Goal: Task Accomplishment & Management: Use online tool/utility

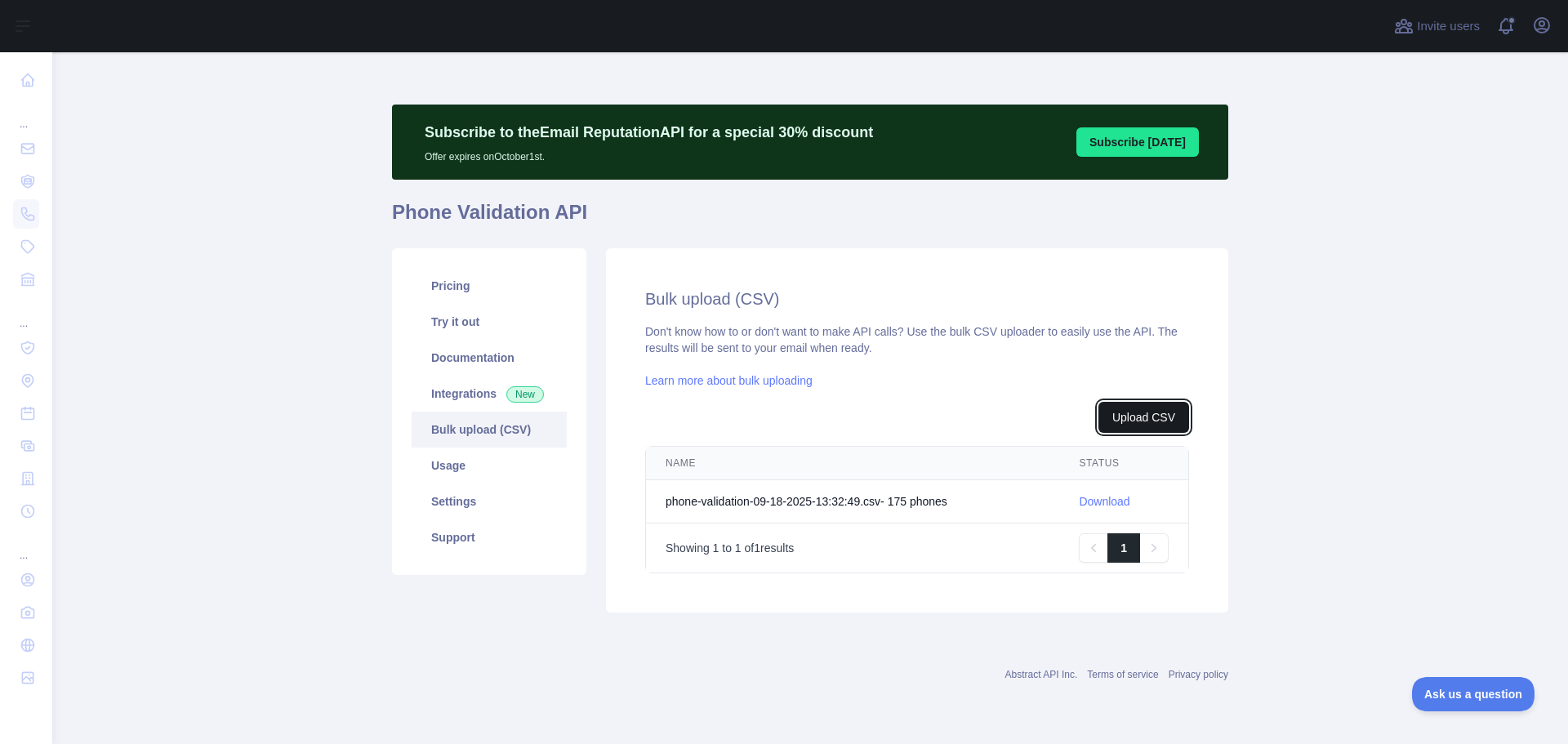
click at [1141, 415] on button "Upload CSV" at bounding box center [1144, 417] width 91 height 31
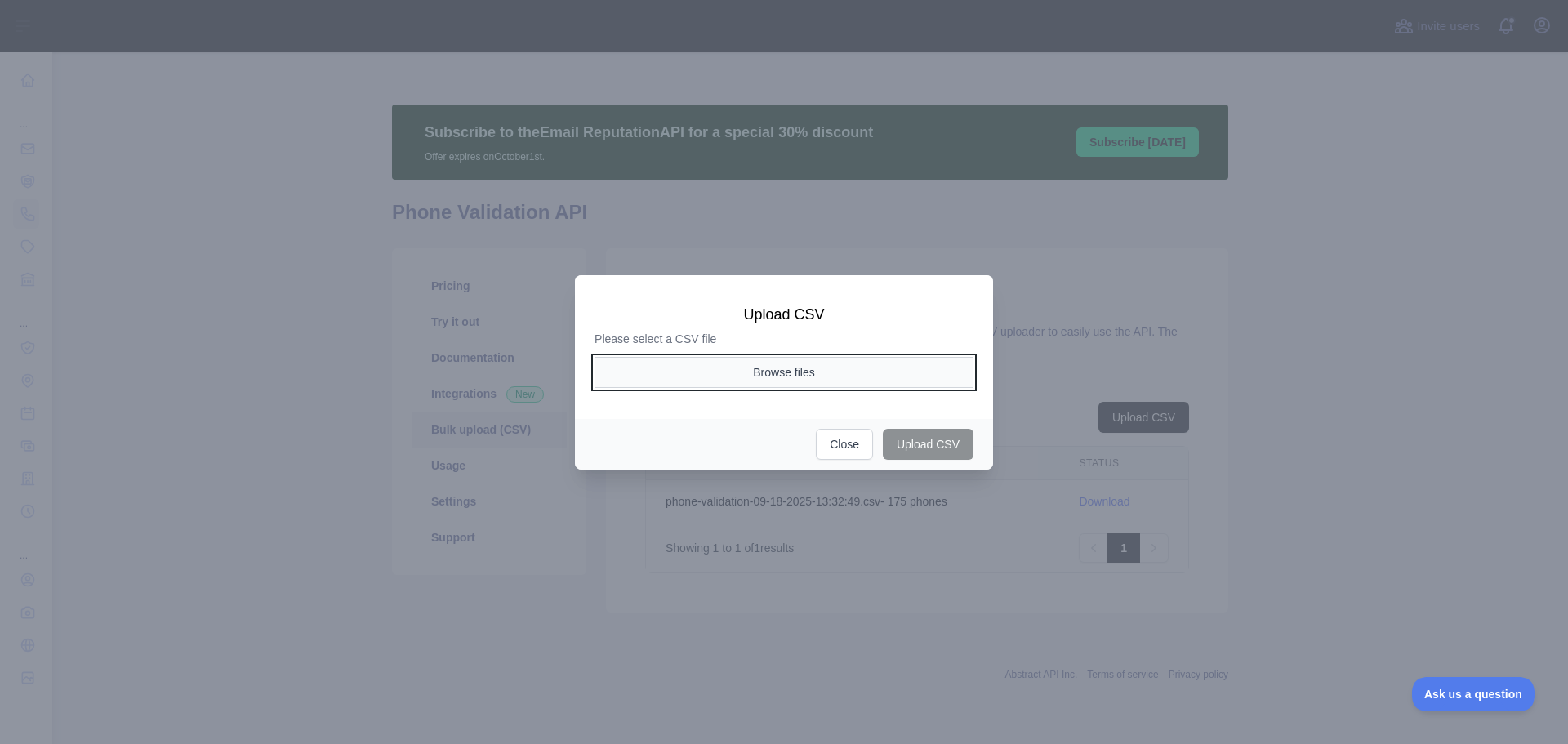
click at [749, 385] on button "Browse files" at bounding box center [784, 372] width 379 height 31
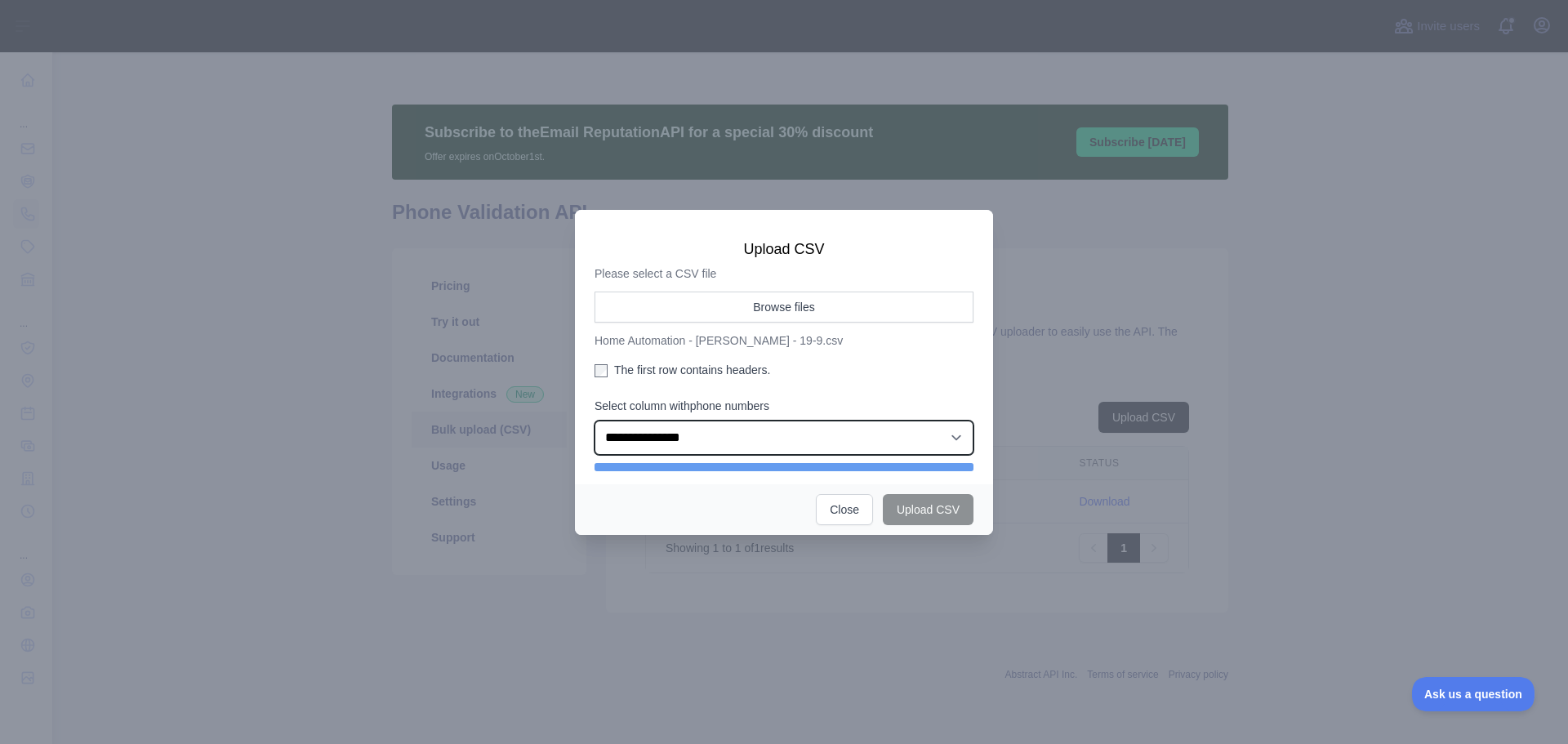
click at [802, 441] on select "**********" at bounding box center [784, 437] width 379 height 35
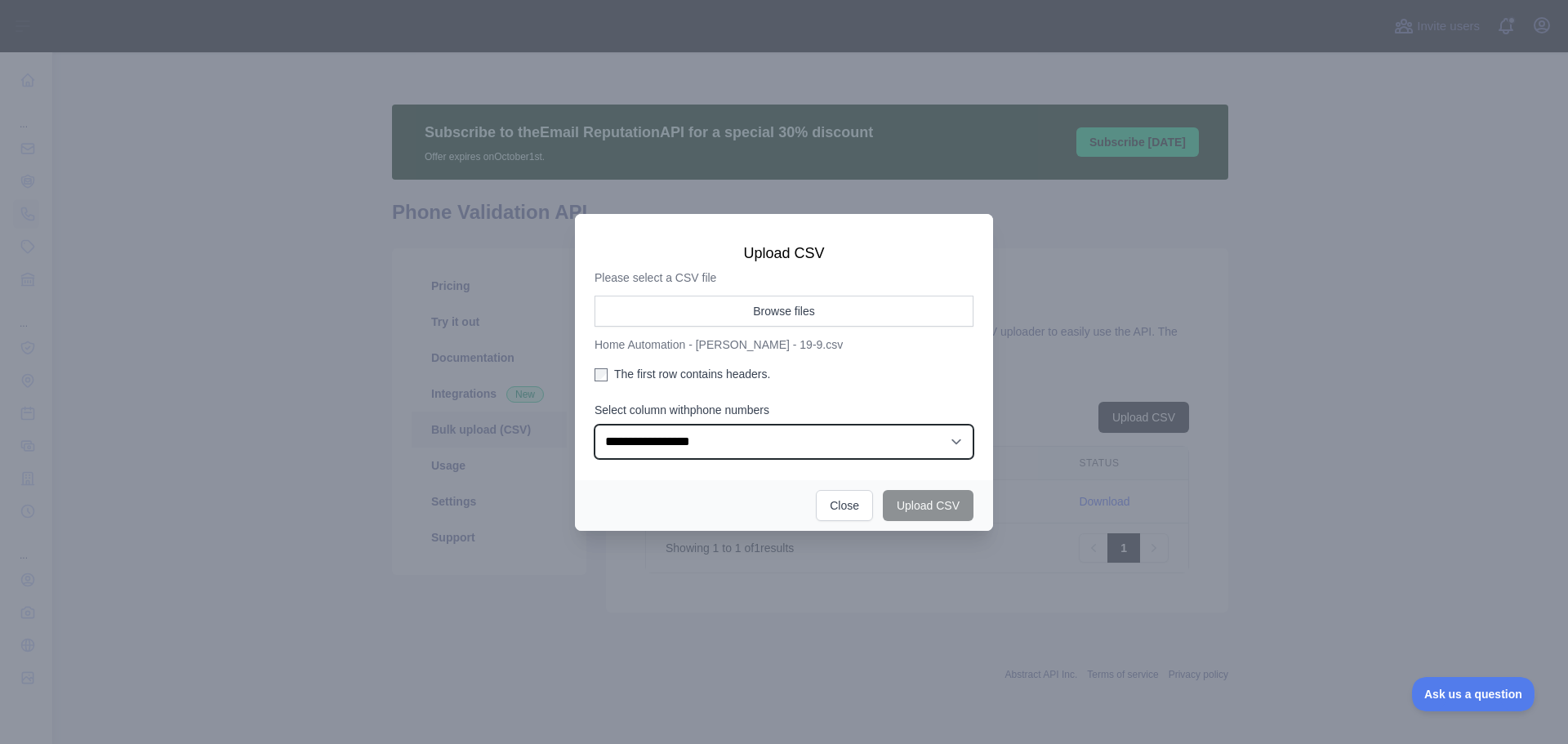
click at [595, 425] on select "**********" at bounding box center [784, 442] width 379 height 35
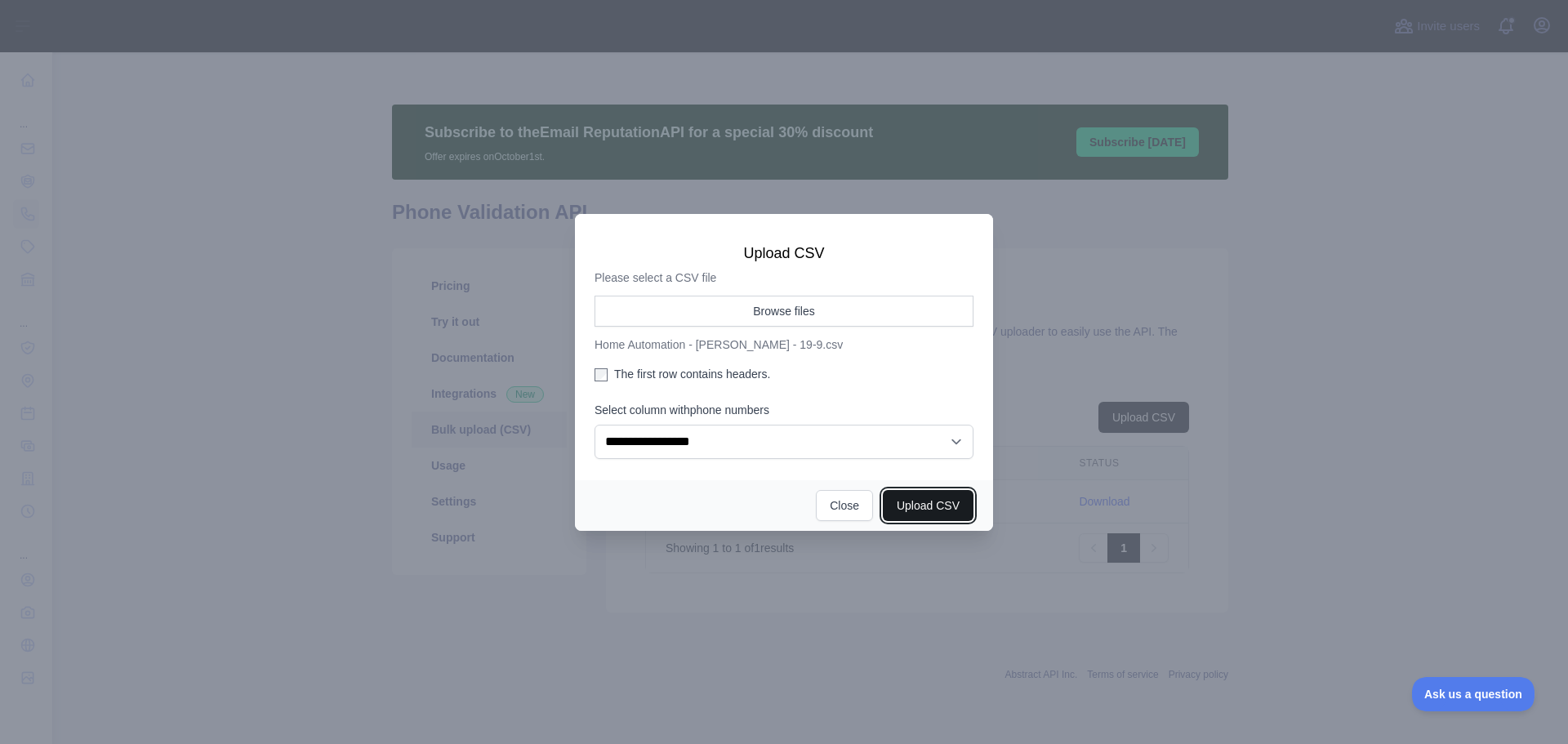
click at [941, 507] on button "Upload CSV" at bounding box center [928, 506] width 91 height 31
select select "**"
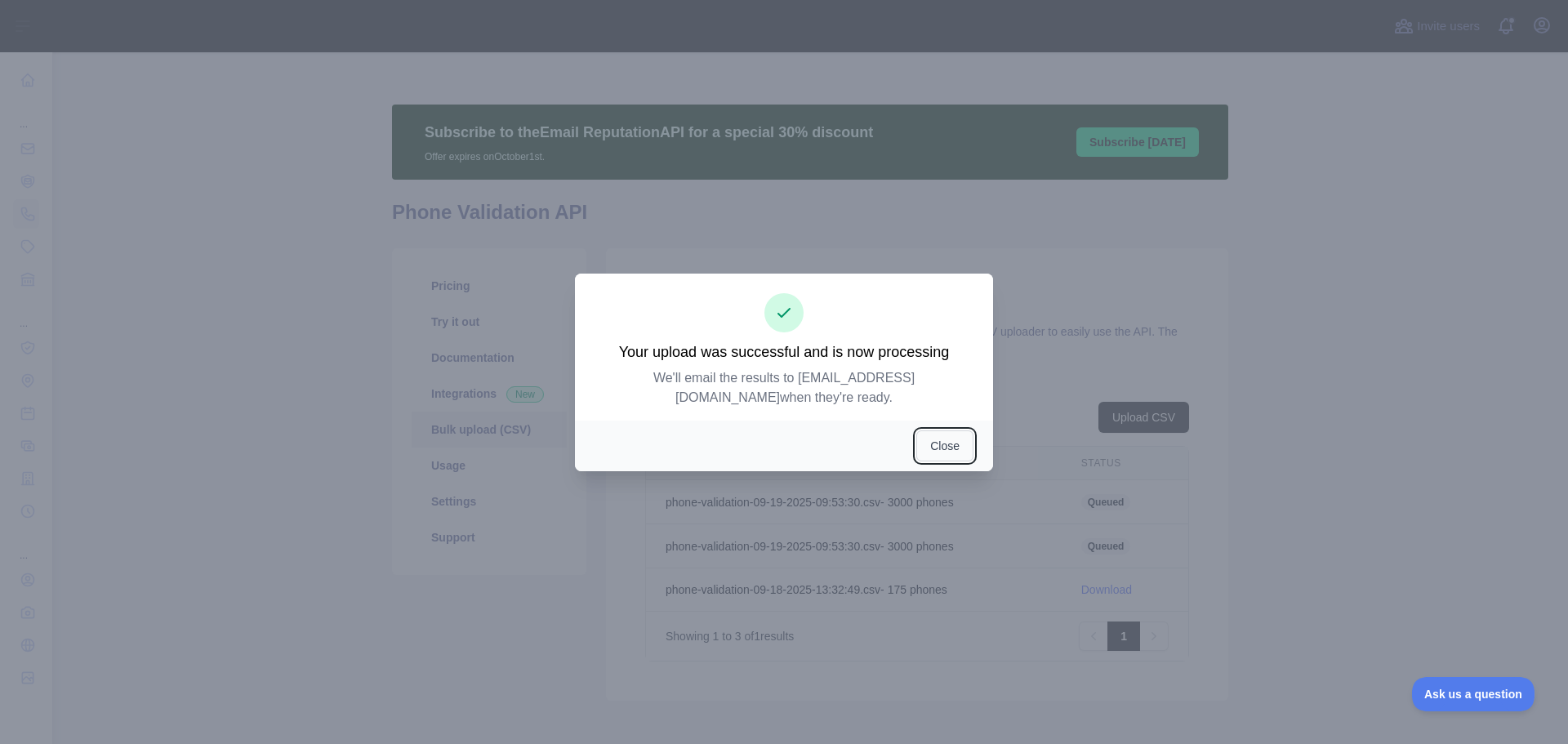
click at [936, 457] on button "Close" at bounding box center [945, 446] width 57 height 31
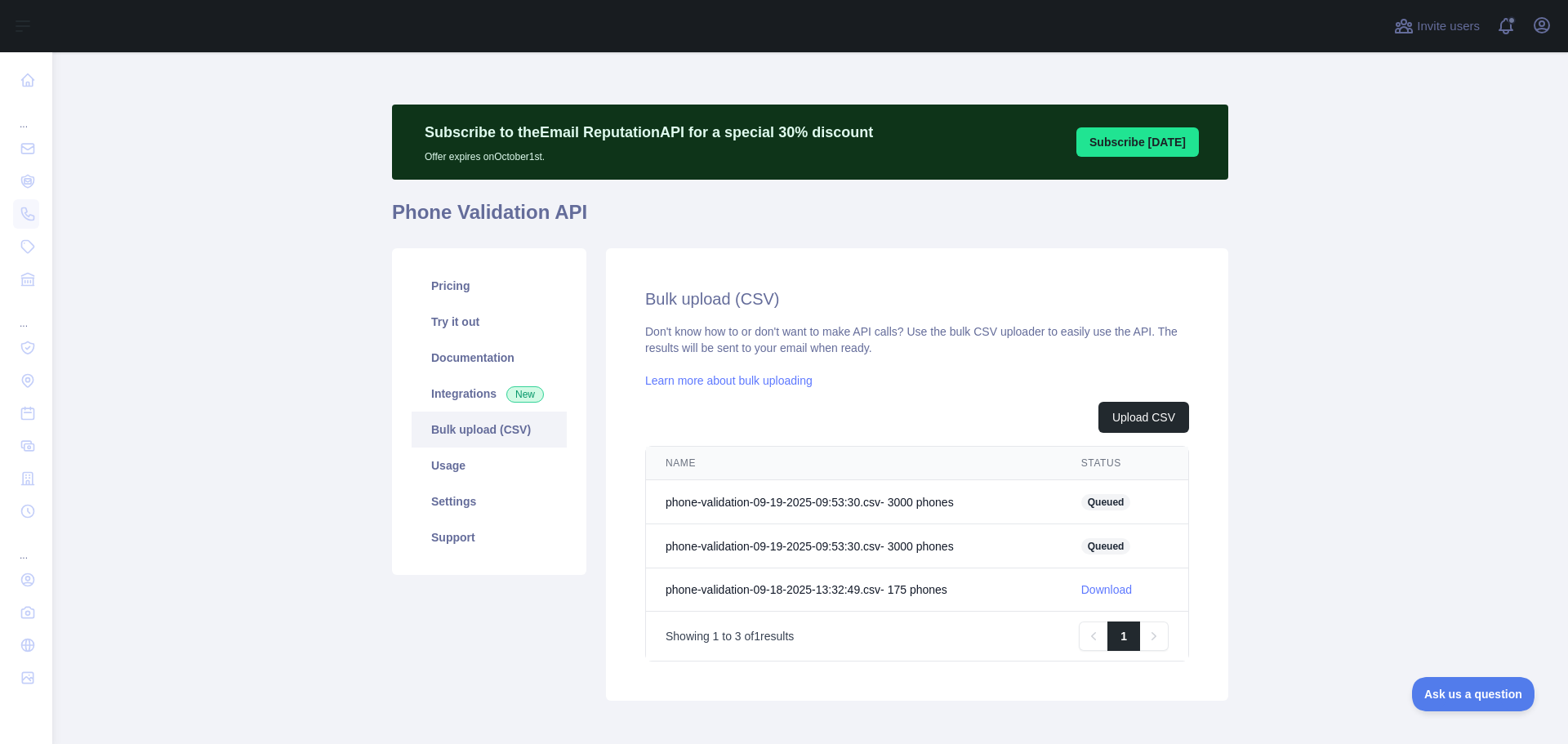
click at [1094, 510] on td "Queued" at bounding box center [1124, 502] width 126 height 44
click at [933, 495] on td "phone-validation-09-19-2025-09:53:30.csv - 3000 phone s" at bounding box center [853, 502] width 415 height 44
click at [896, 496] on td "phone-validation-09-19-2025-09:53:30.csv - 3000 phone s" at bounding box center [853, 502] width 415 height 44
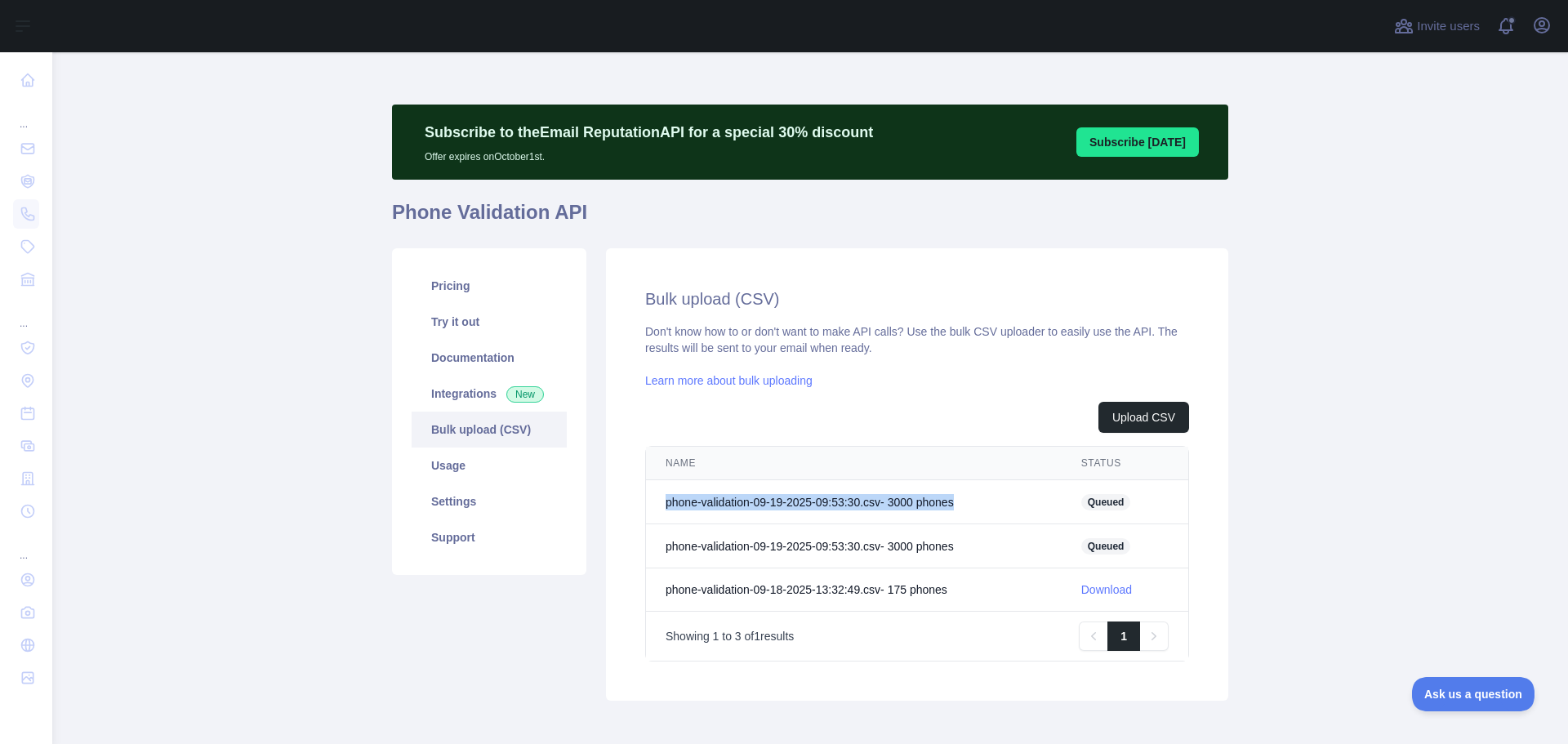
click at [896, 496] on td "phone-validation-09-19-2025-09:53:30.csv - 3000 phone s" at bounding box center [853, 502] width 415 height 44
drag, startPoint x: 845, startPoint y: 543, endPoint x: 1123, endPoint y: 531, distance: 278.3
click at [1123, 531] on tr "phone-validation-09-19-2025-09:53:30.csv - 3000 phone s Processing" at bounding box center [917, 546] width 542 height 44
click at [1123, 542] on span "Processing" at bounding box center [1109, 546] width 67 height 16
click at [1112, 543] on span "Processing" at bounding box center [1109, 546] width 67 height 16
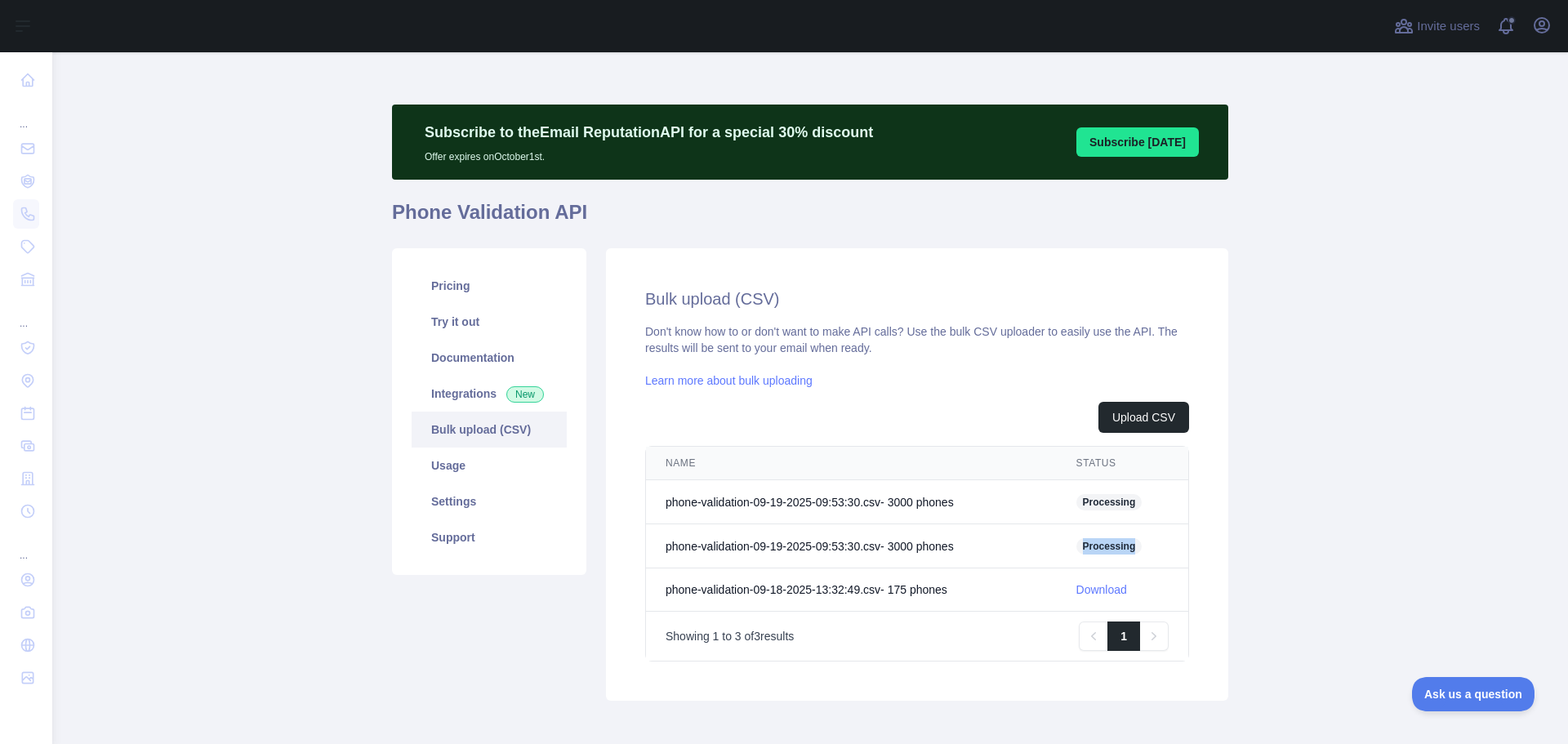
click at [1112, 543] on span "Processing" at bounding box center [1109, 546] width 67 height 16
click at [763, 544] on td "phone-validation-09-19-2025-09:53:30.csv - 3000 phone s" at bounding box center [851, 546] width 411 height 44
click at [730, 529] on td "phone-validation-09-19-2025-09:53:30.csv - 3000 phone s" at bounding box center [851, 546] width 411 height 44
click at [729, 542] on td "phone-validation-09-19-2025-09:53:30.csv - 3000 phone s" at bounding box center [851, 546] width 411 height 44
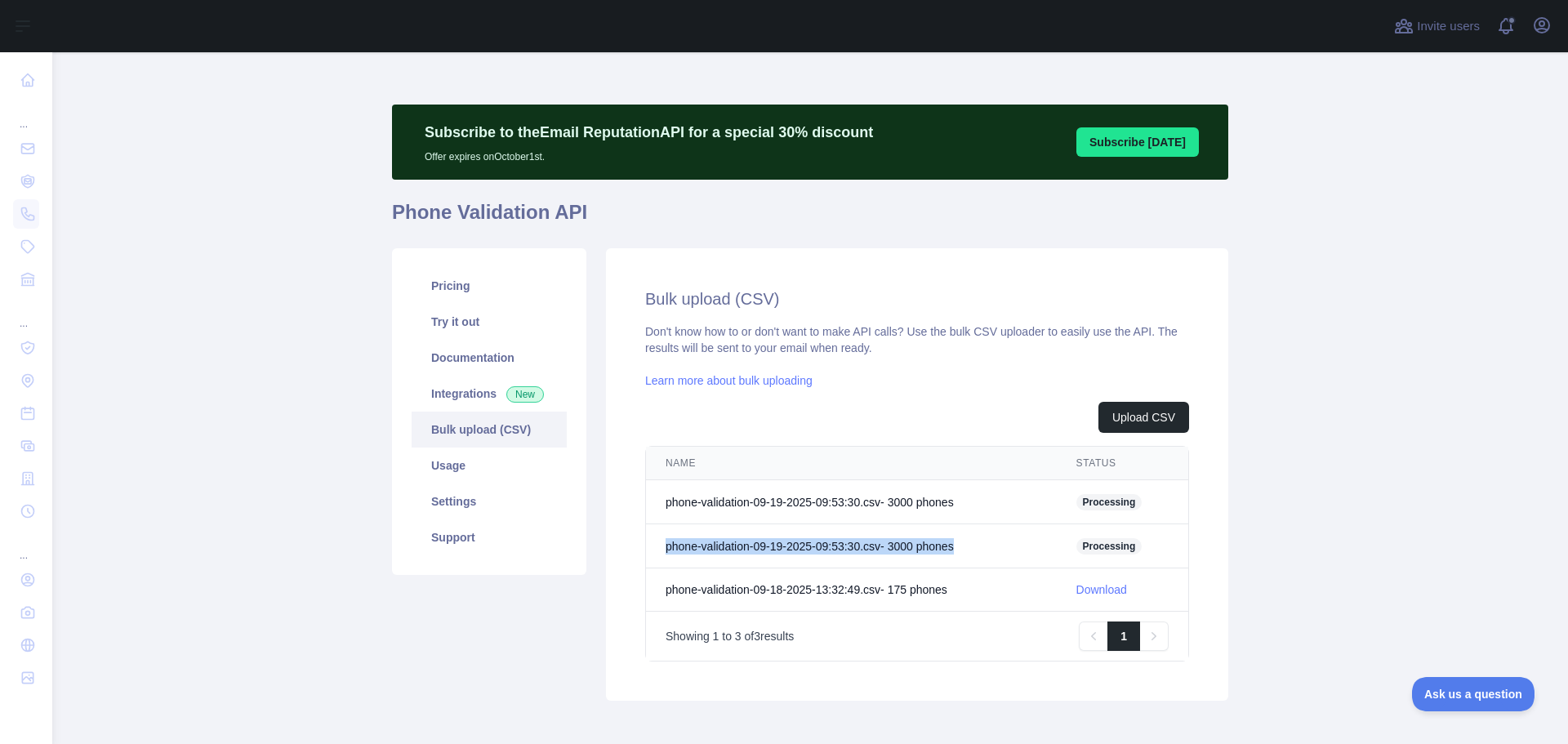
click at [729, 542] on td "phone-validation-09-19-2025-09:53:30.csv - 3000 phone s" at bounding box center [851, 546] width 411 height 44
click at [1104, 539] on span "Processing" at bounding box center [1109, 546] width 67 height 16
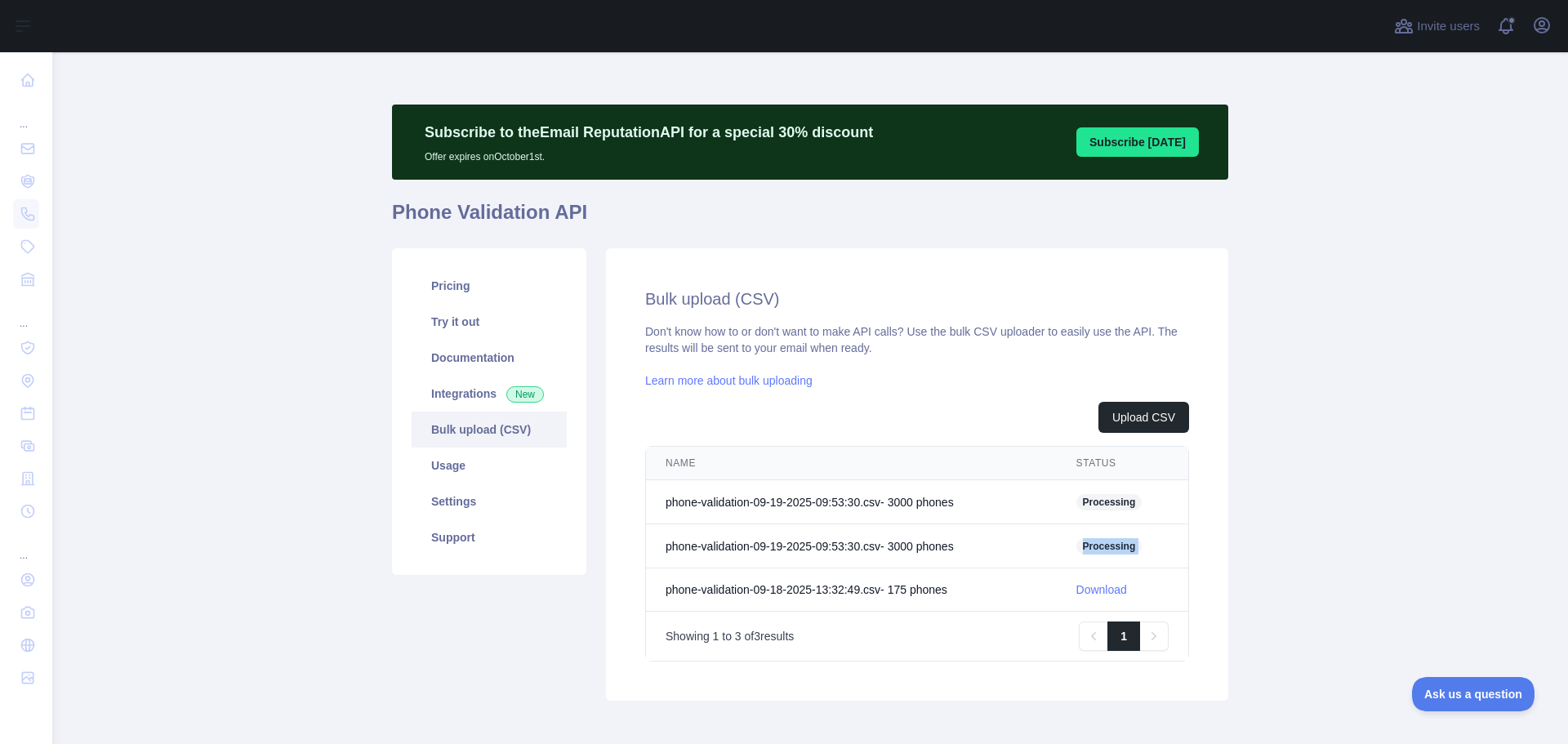
click at [1104, 539] on span "Processing" at bounding box center [1109, 546] width 67 height 16
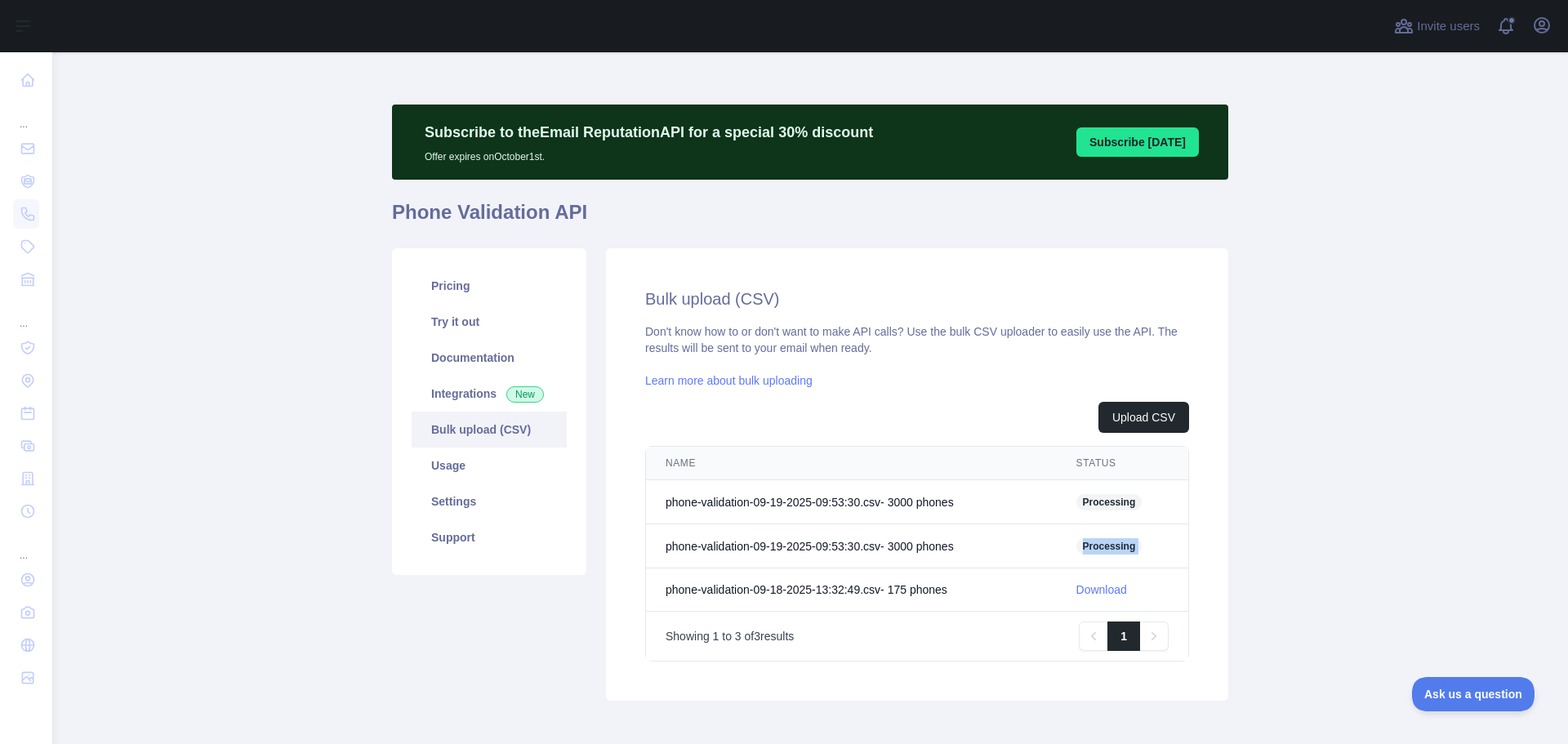
click at [1104, 539] on span "Processing" at bounding box center [1109, 546] width 67 height 16
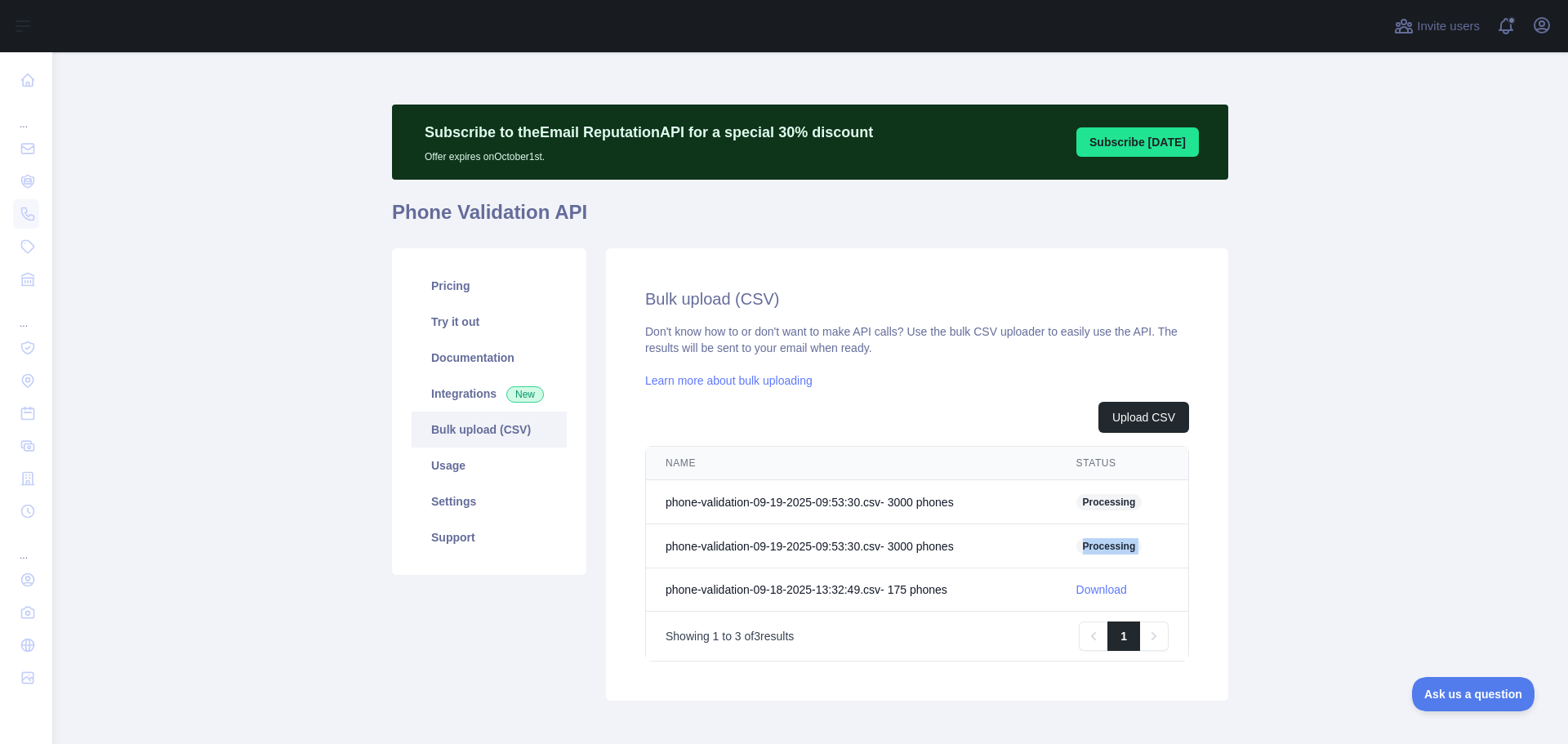
click at [1104, 539] on span "Processing" at bounding box center [1109, 546] width 67 height 16
click at [470, 444] on link "Bulk upload (CSV)" at bounding box center [489, 430] width 155 height 36
click at [469, 453] on link "Usage" at bounding box center [489, 465] width 155 height 36
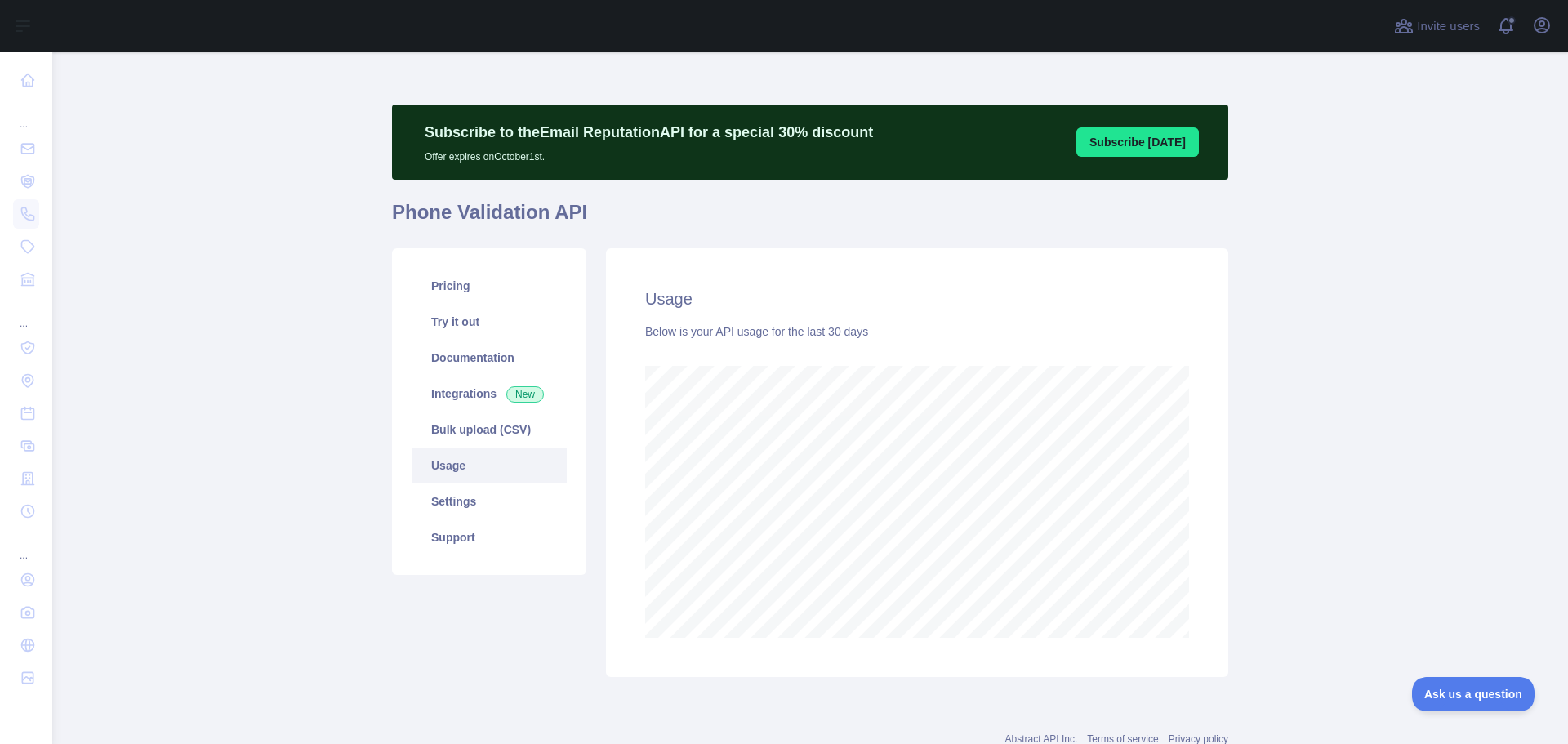
scroll to position [692, 1503]
click at [463, 436] on link "Bulk upload (CSV)" at bounding box center [489, 430] width 155 height 36
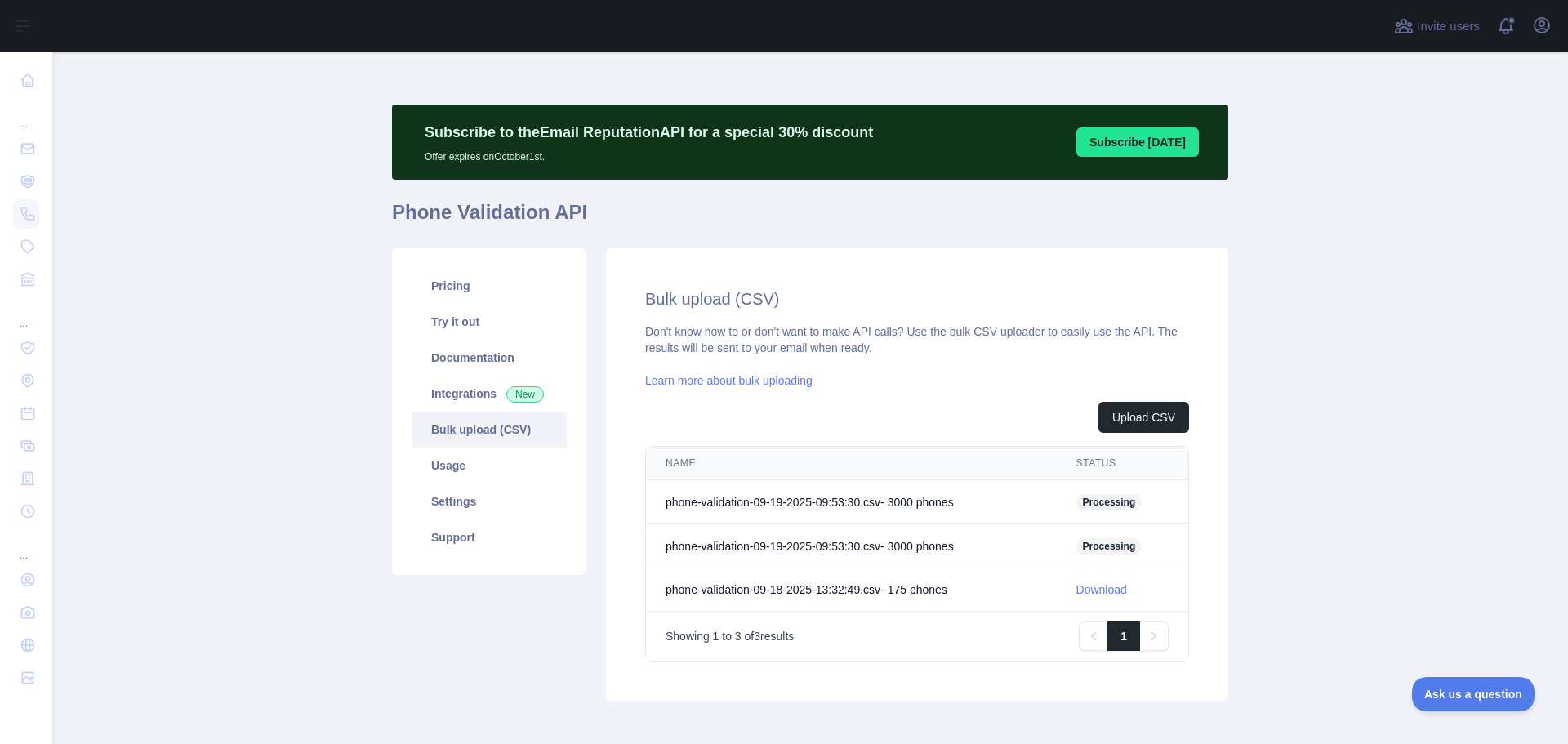
click at [1118, 551] on span "Processing" at bounding box center [1109, 546] width 67 height 16
drag, startPoint x: 748, startPoint y: 552, endPoint x: 1165, endPoint y: 540, distance: 417.2
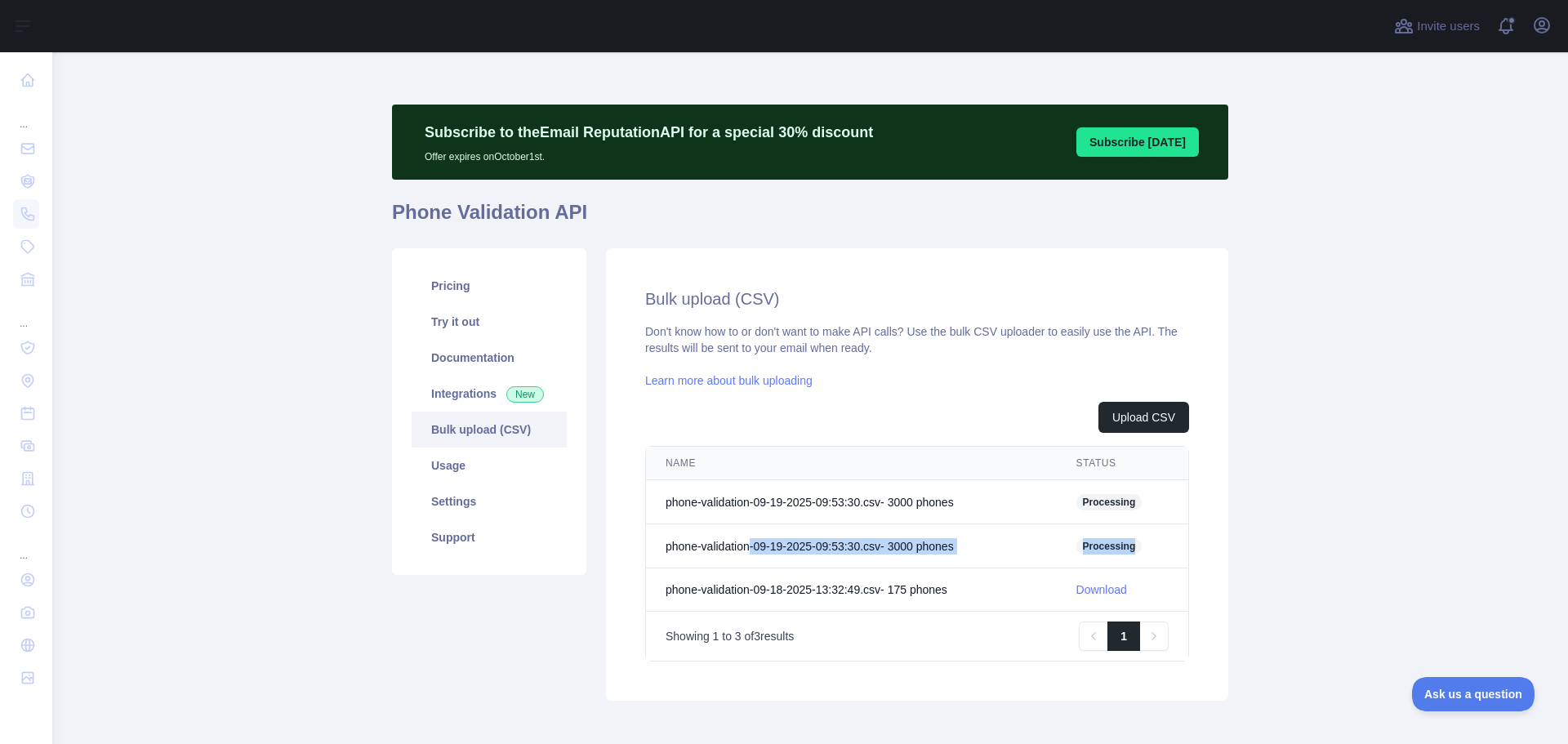
click at [1165, 540] on tr "phone-validation-09-19-2025-09:53:30.csv - 3000 phone s Processing" at bounding box center [917, 546] width 542 height 44
click at [947, 413] on div "Upload CSV" at bounding box center [917, 417] width 544 height 31
click at [447, 463] on link "Usage" at bounding box center [489, 465] width 155 height 36
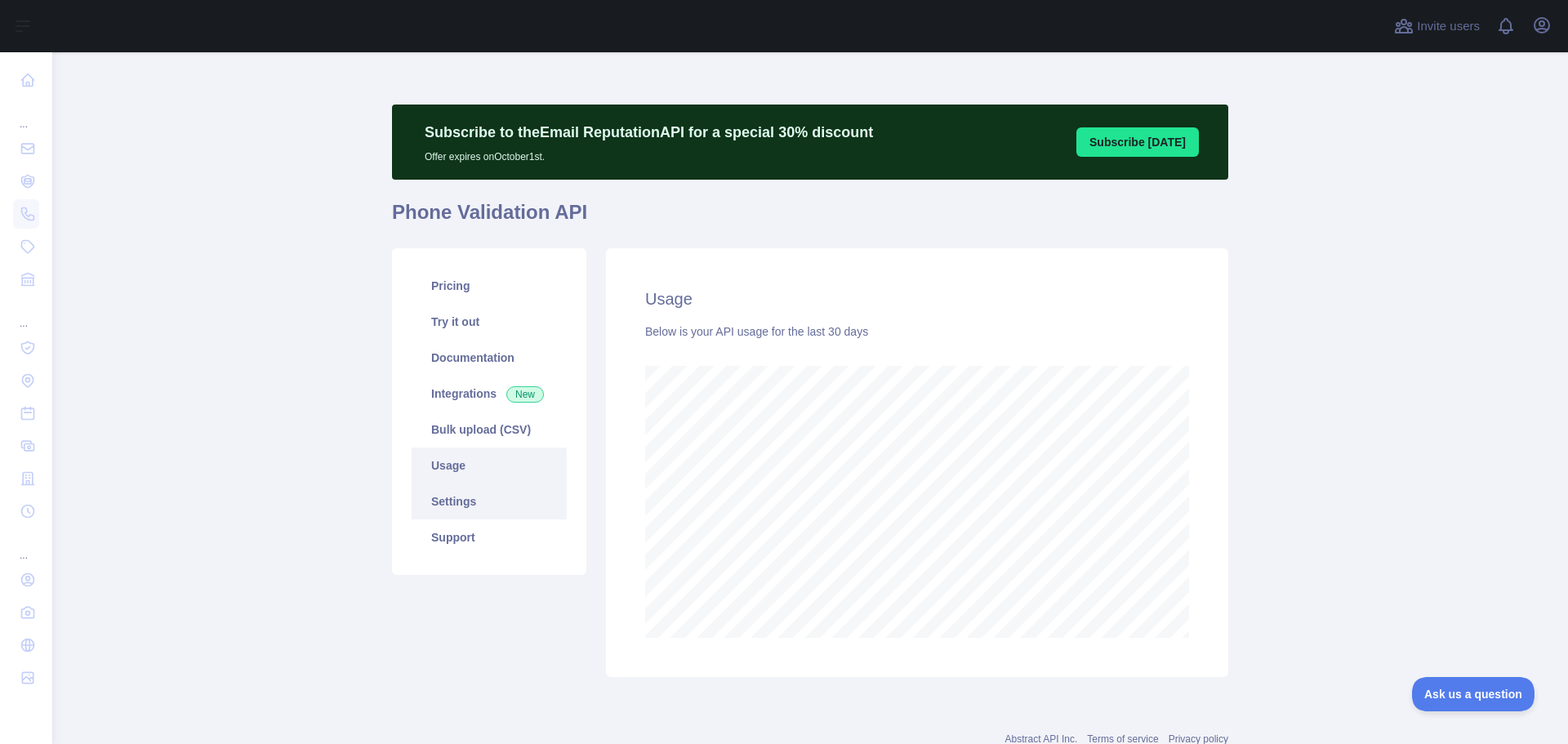
scroll to position [692, 1503]
click at [461, 489] on link "Settings" at bounding box center [489, 501] width 155 height 36
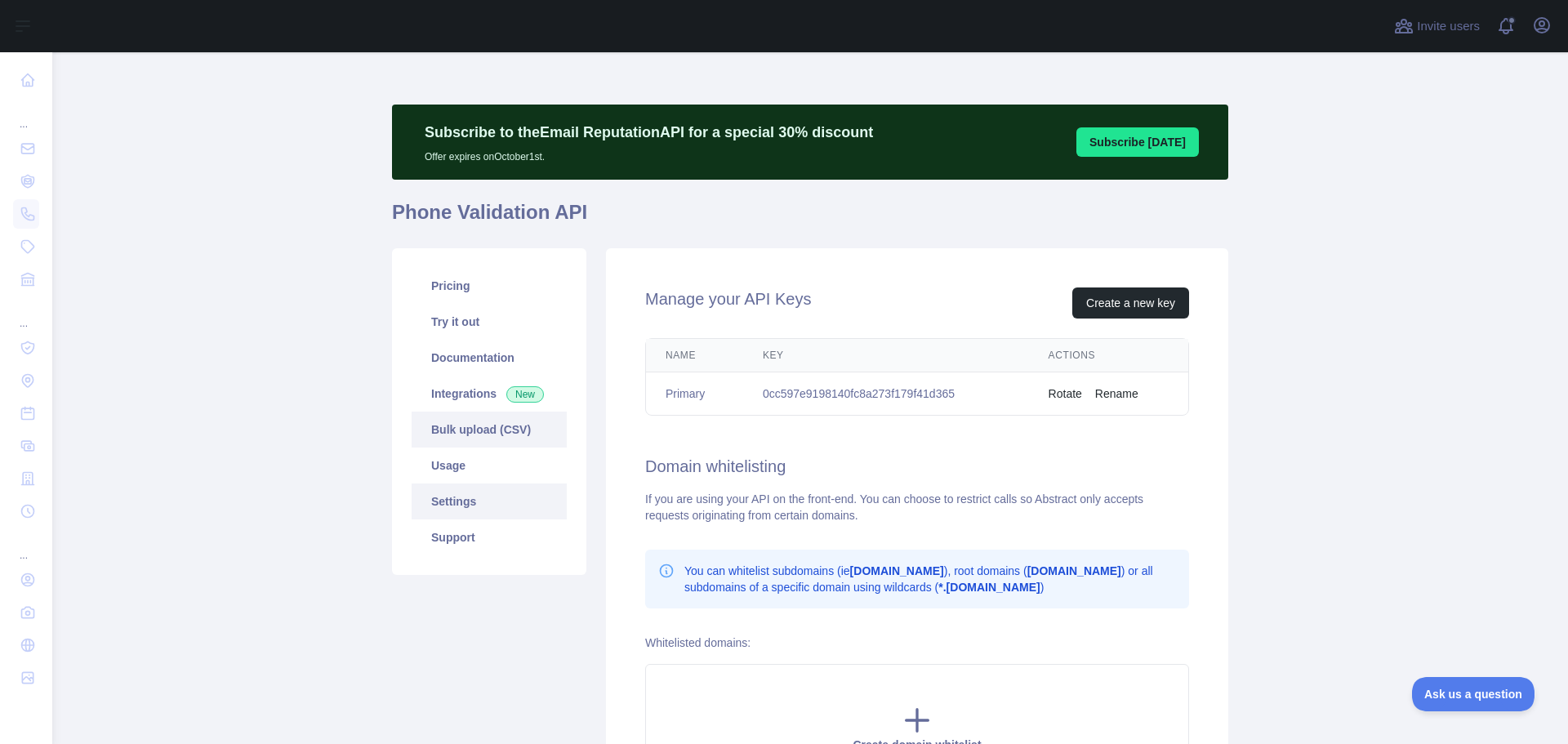
click at [483, 426] on link "Bulk upload (CSV)" at bounding box center [489, 430] width 155 height 36
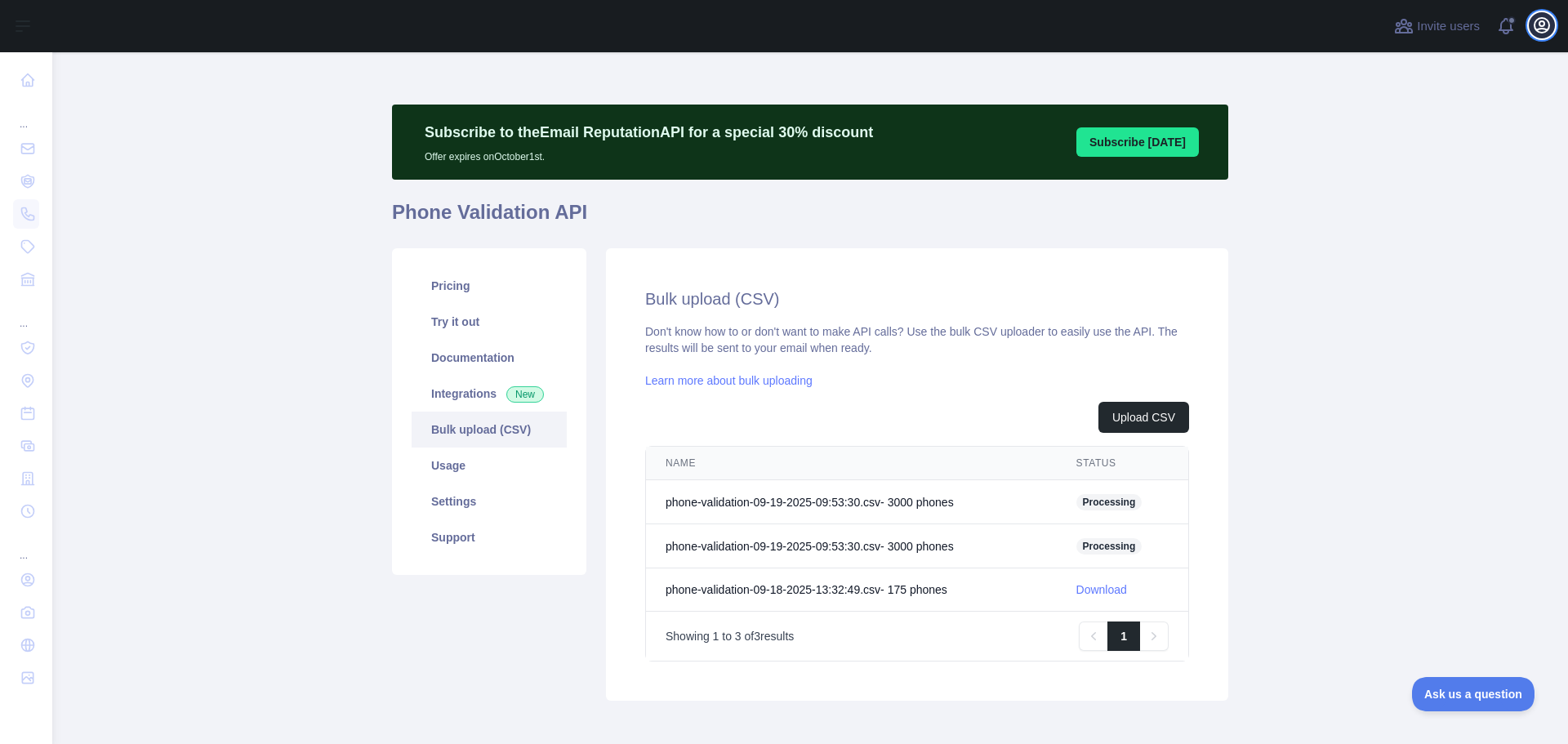
click at [1533, 33] on icon "button" at bounding box center [1541, 24] width 19 height 19
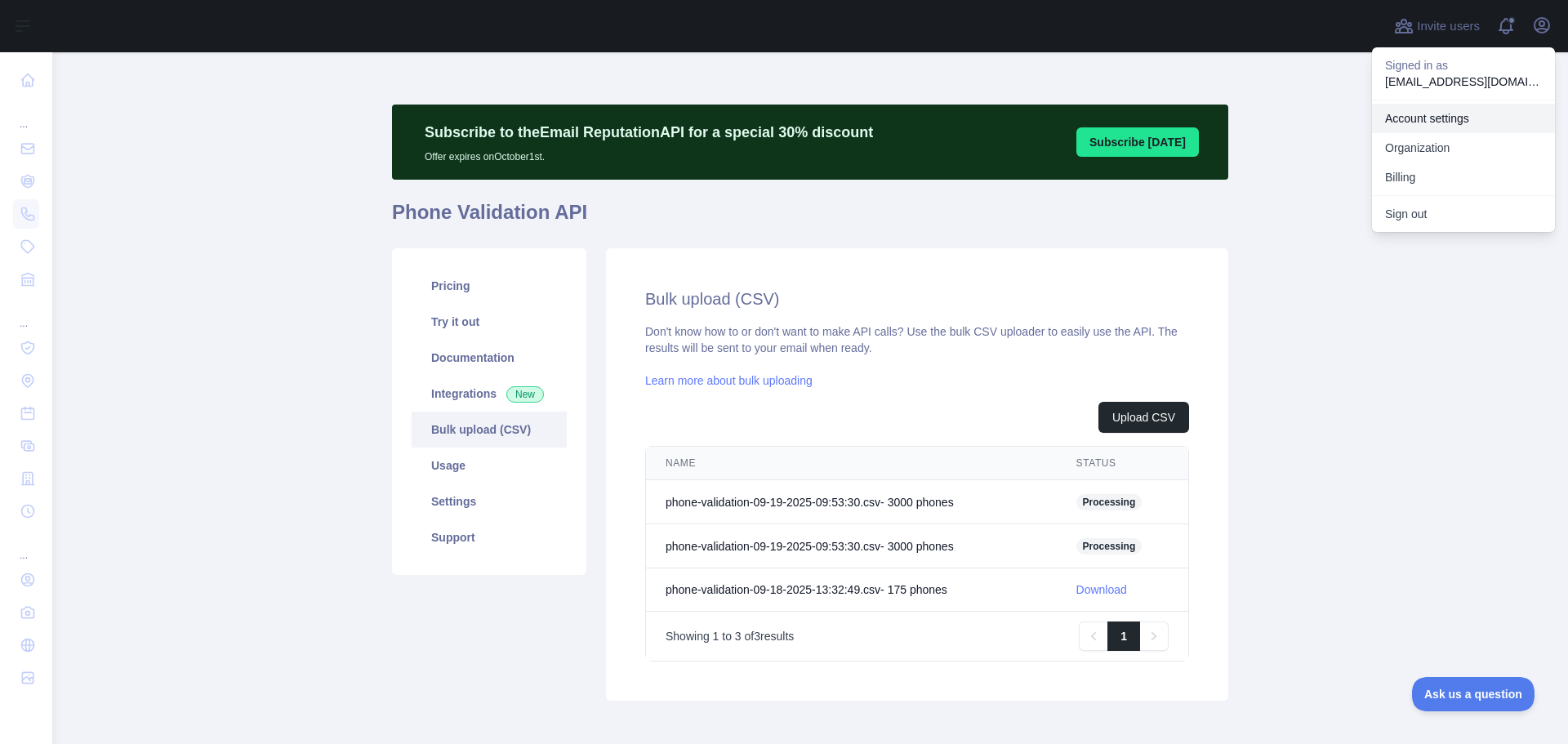
click at [1414, 113] on link "Account settings" at bounding box center [1463, 118] width 183 height 29
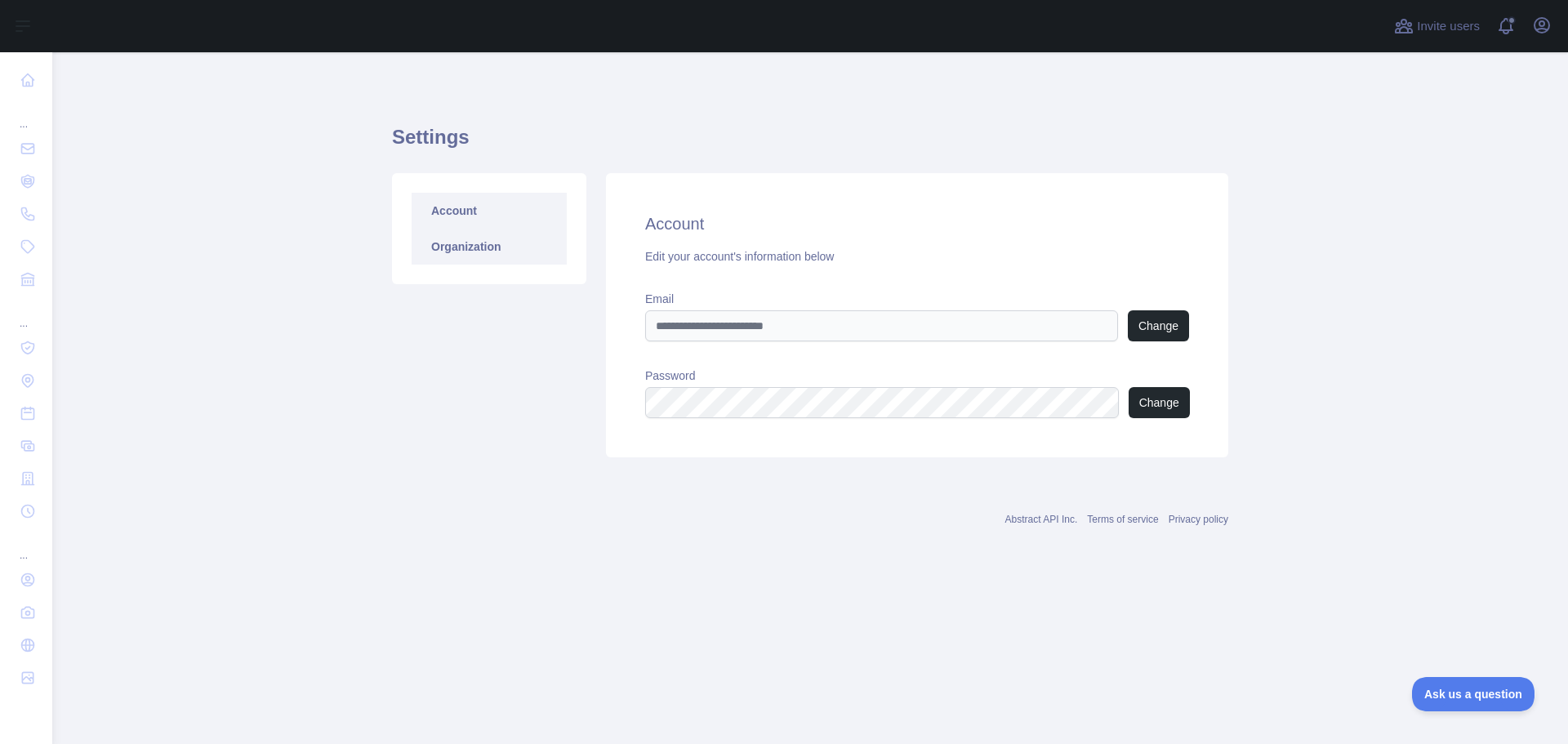
click at [446, 264] on link "Organization" at bounding box center [489, 246] width 155 height 36
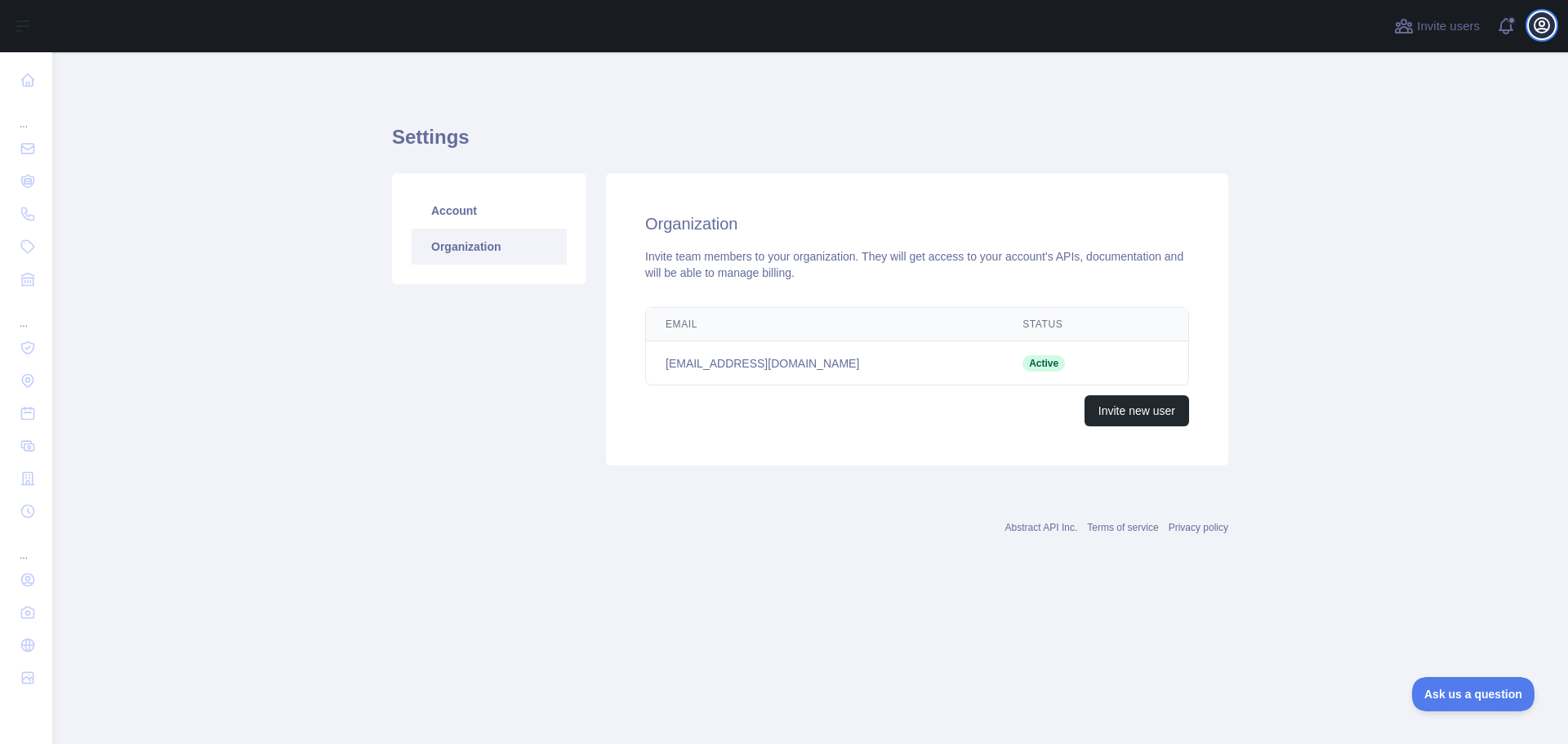
click at [1542, 22] on icon "button" at bounding box center [1541, 24] width 14 height 14
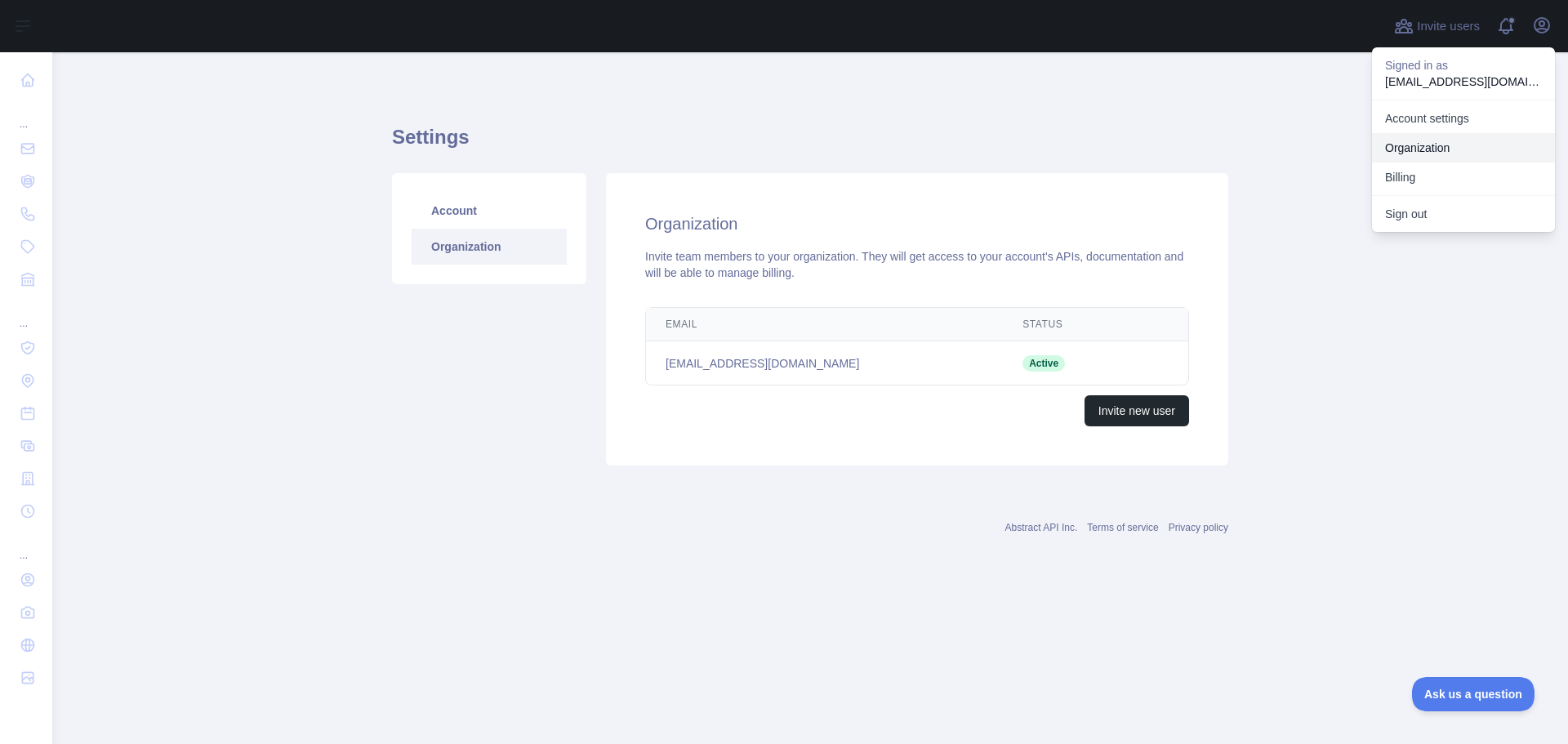
click at [1444, 144] on link "Organization" at bounding box center [1463, 147] width 183 height 29
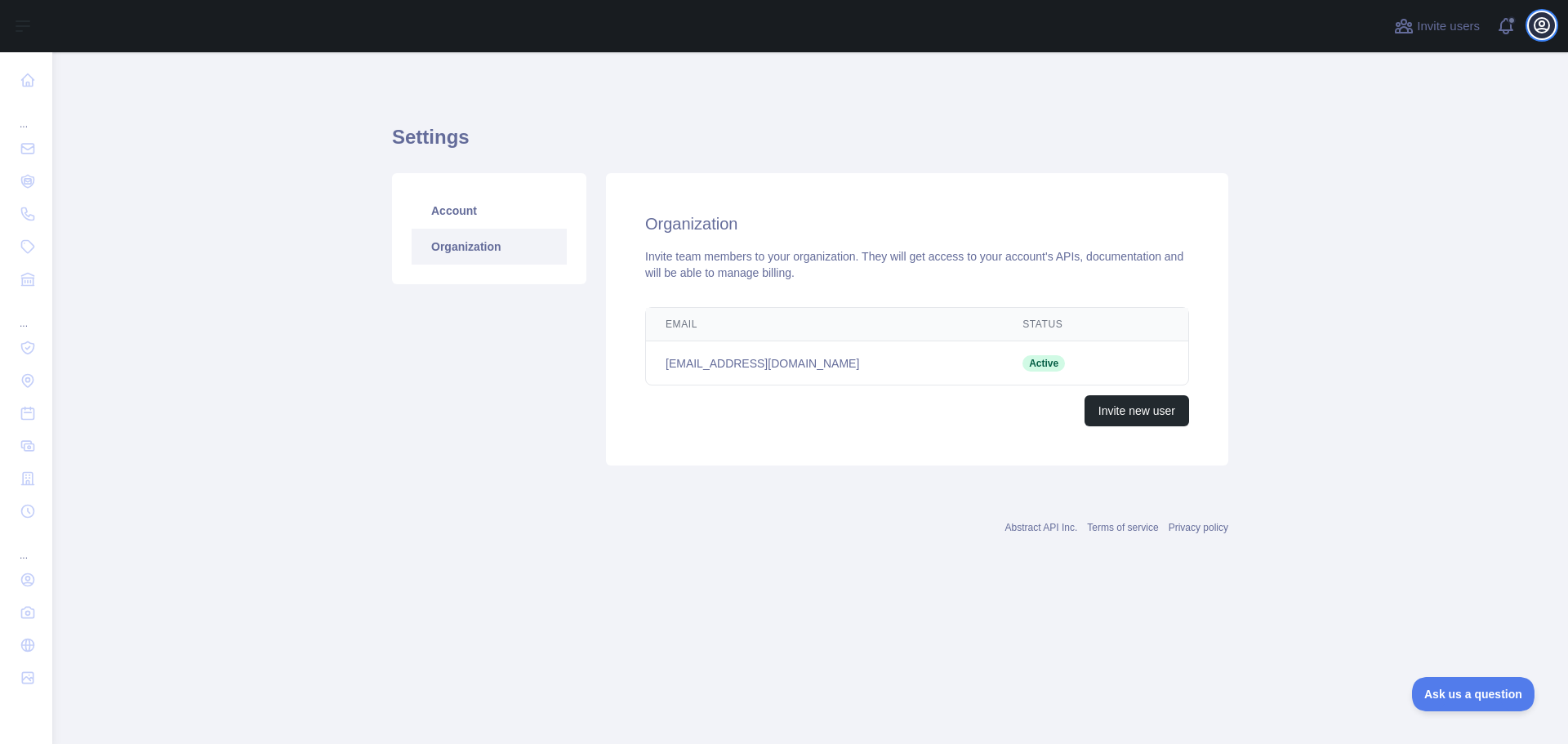
click at [1538, 23] on icon "button" at bounding box center [1541, 24] width 19 height 19
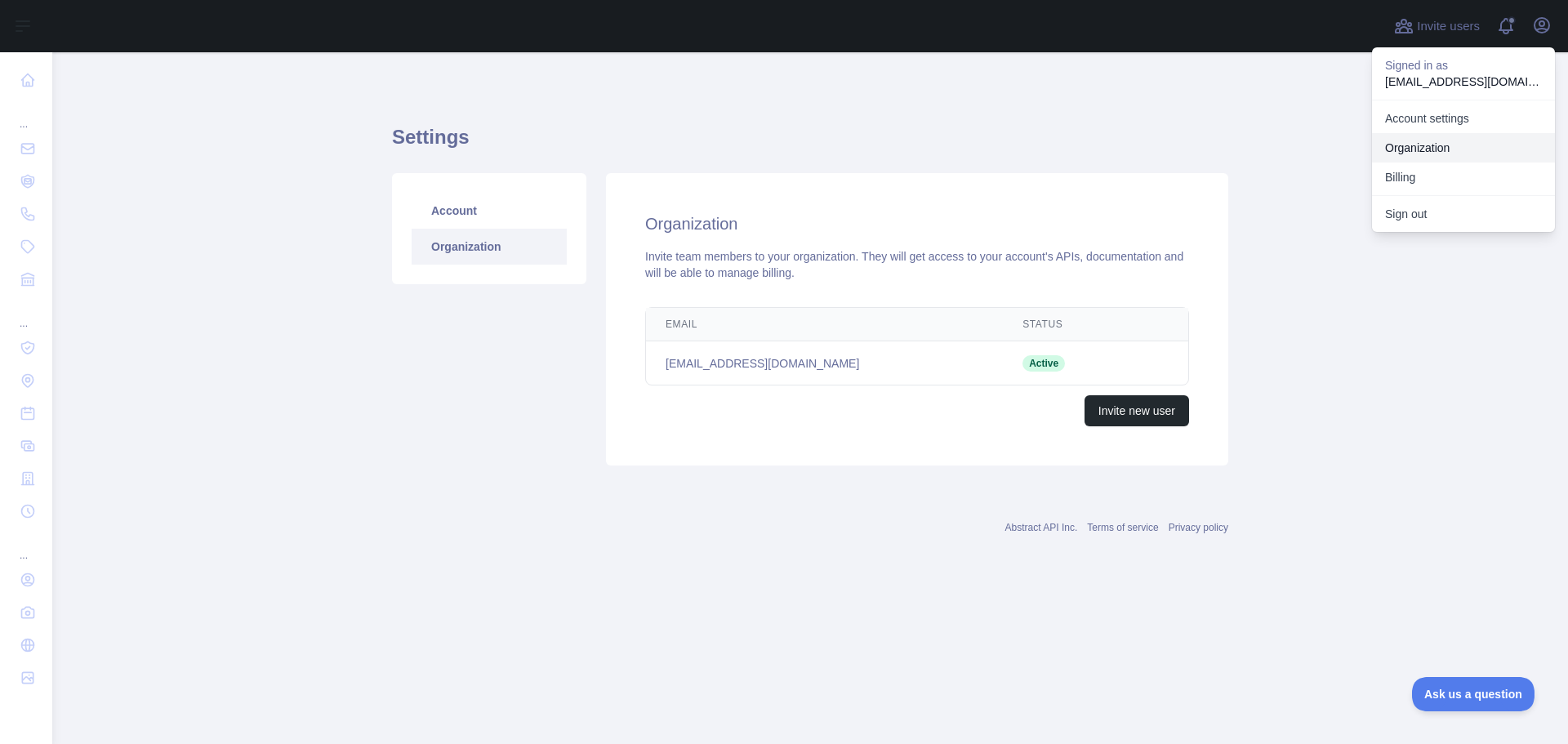
click at [1458, 143] on link "Organization" at bounding box center [1463, 147] width 183 height 29
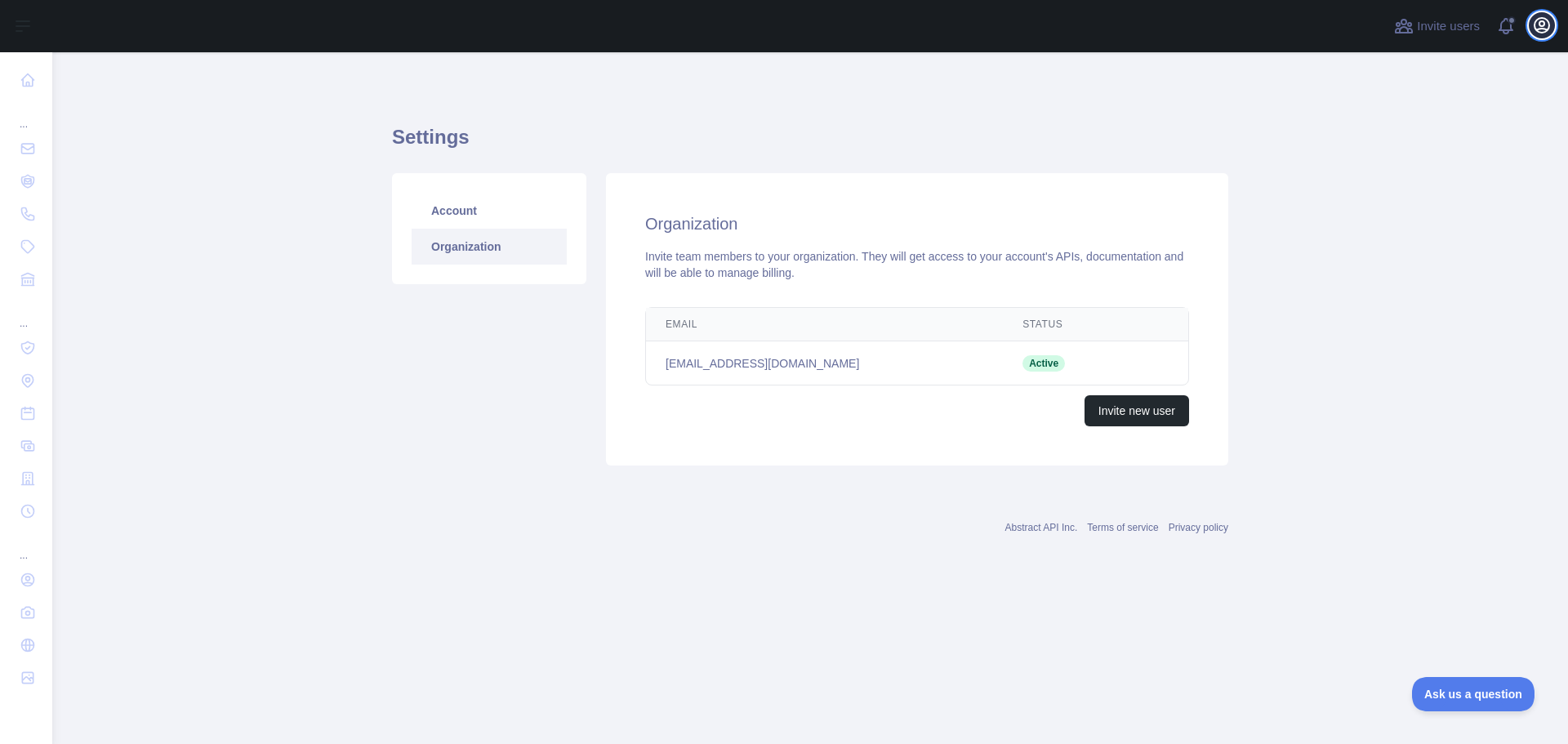
click at [1542, 17] on icon "button" at bounding box center [1541, 24] width 19 height 19
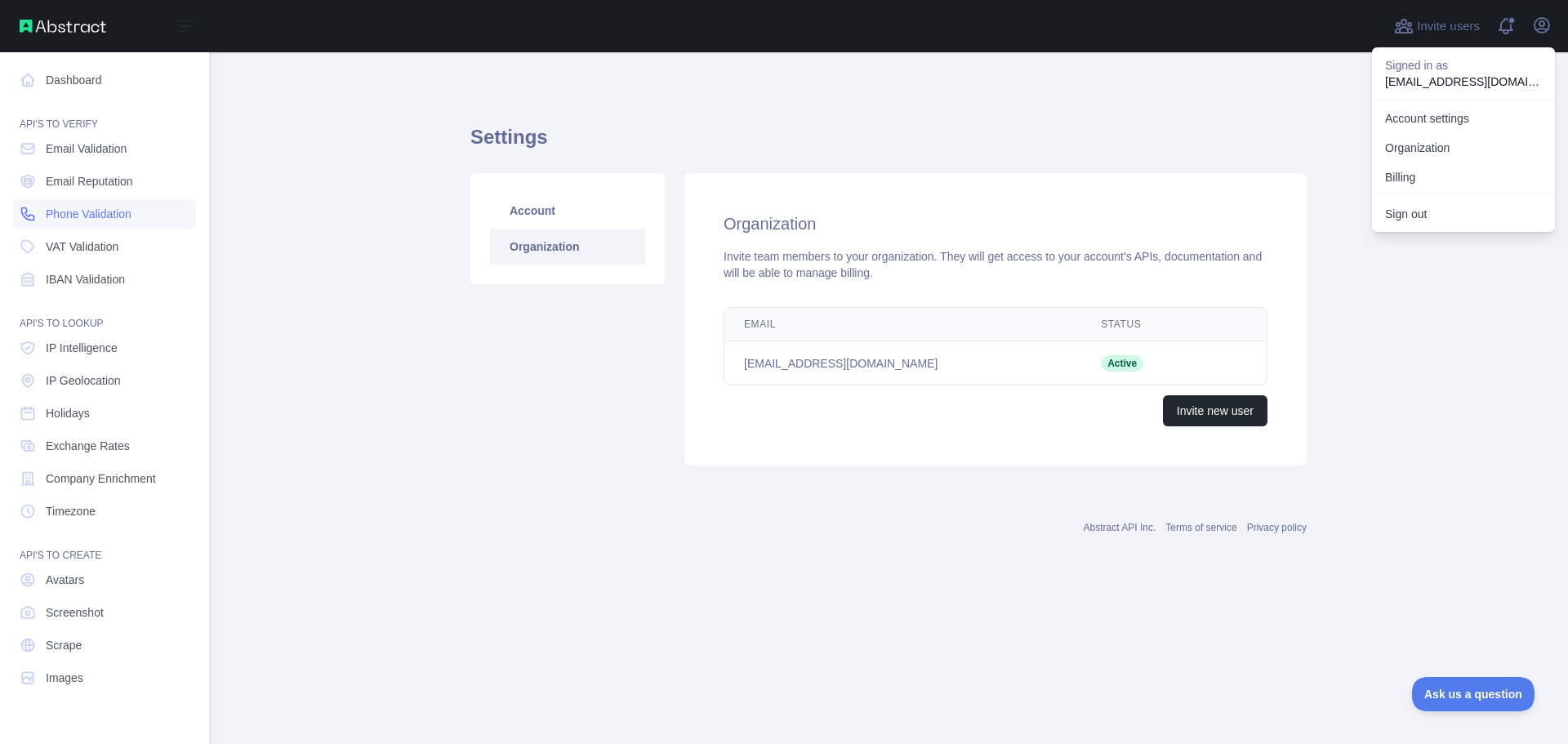
click at [88, 222] on span "Phone Validation" at bounding box center [88, 213] width 86 height 16
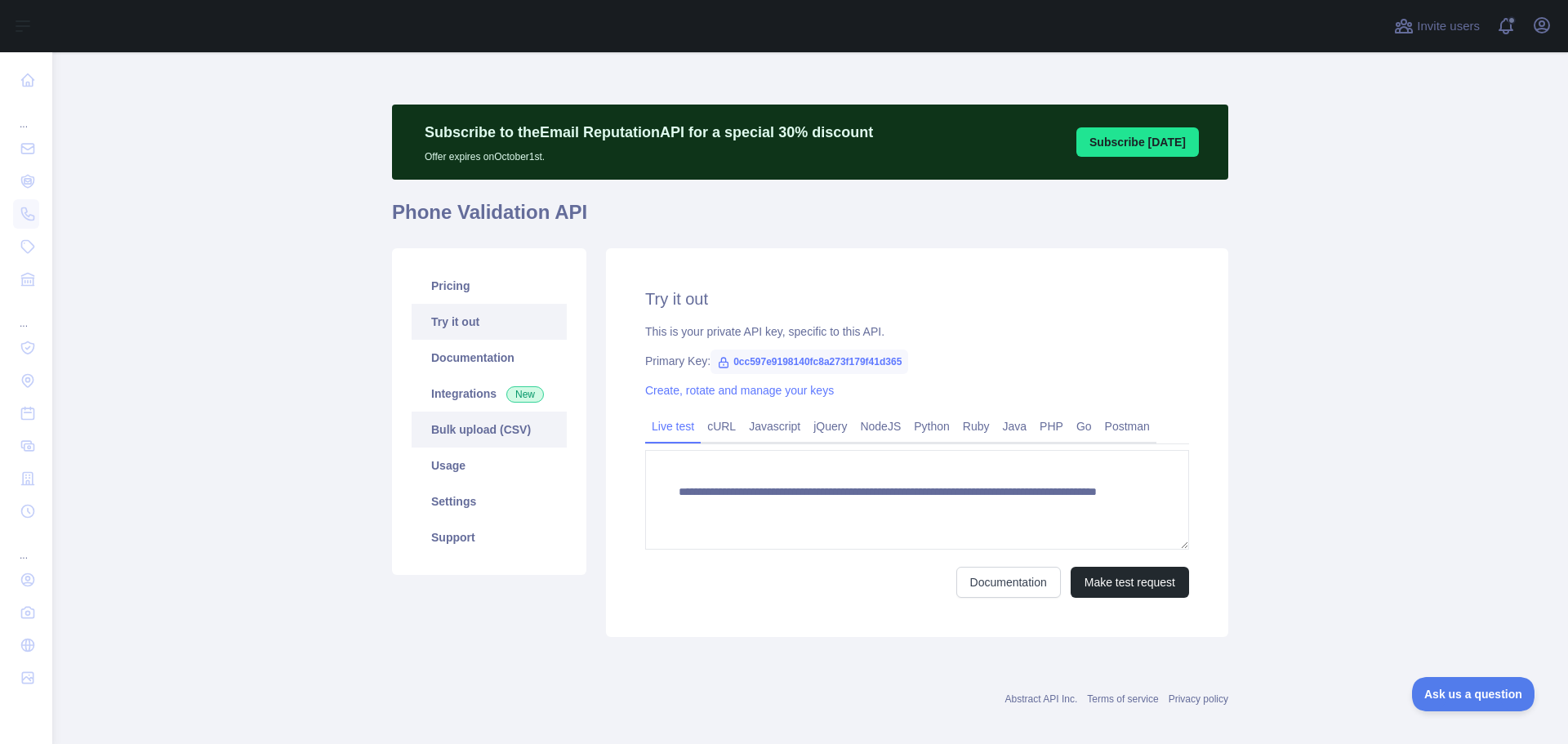
click at [488, 431] on link "Bulk upload (CSV)" at bounding box center [489, 430] width 155 height 36
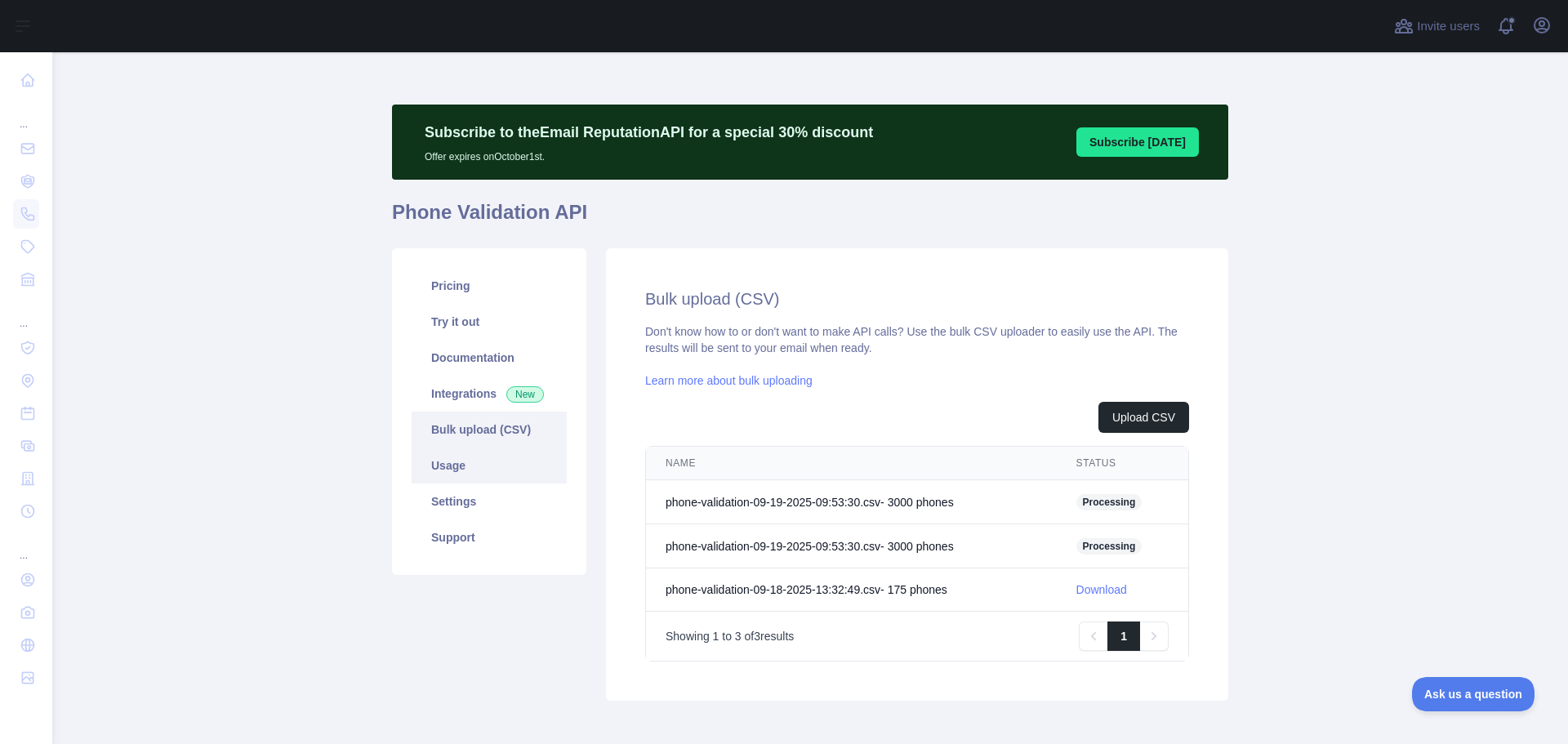
click at [487, 461] on link "Usage" at bounding box center [489, 465] width 155 height 36
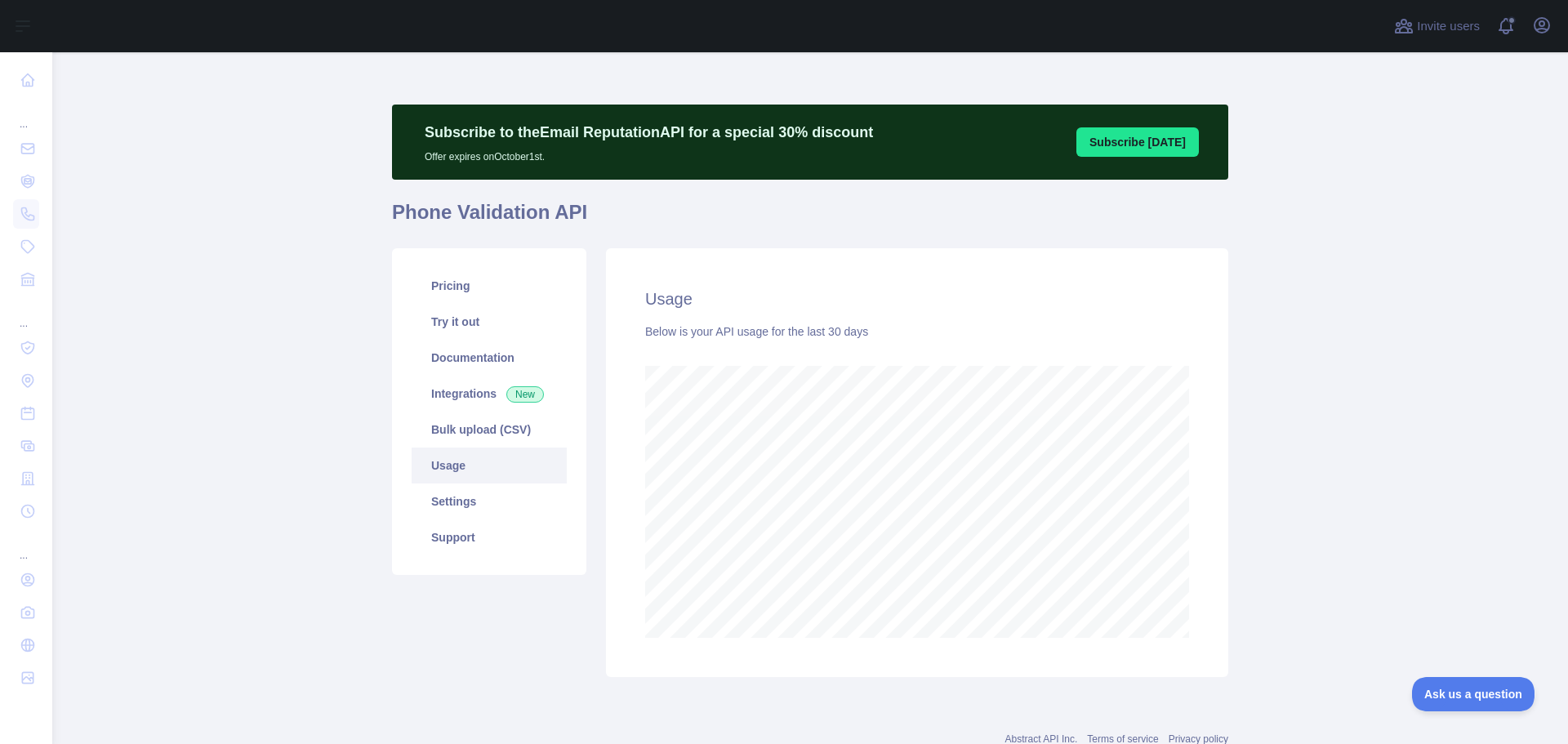
scroll to position [692, 1503]
click at [455, 428] on link "Bulk upload (CSV)" at bounding box center [489, 430] width 155 height 36
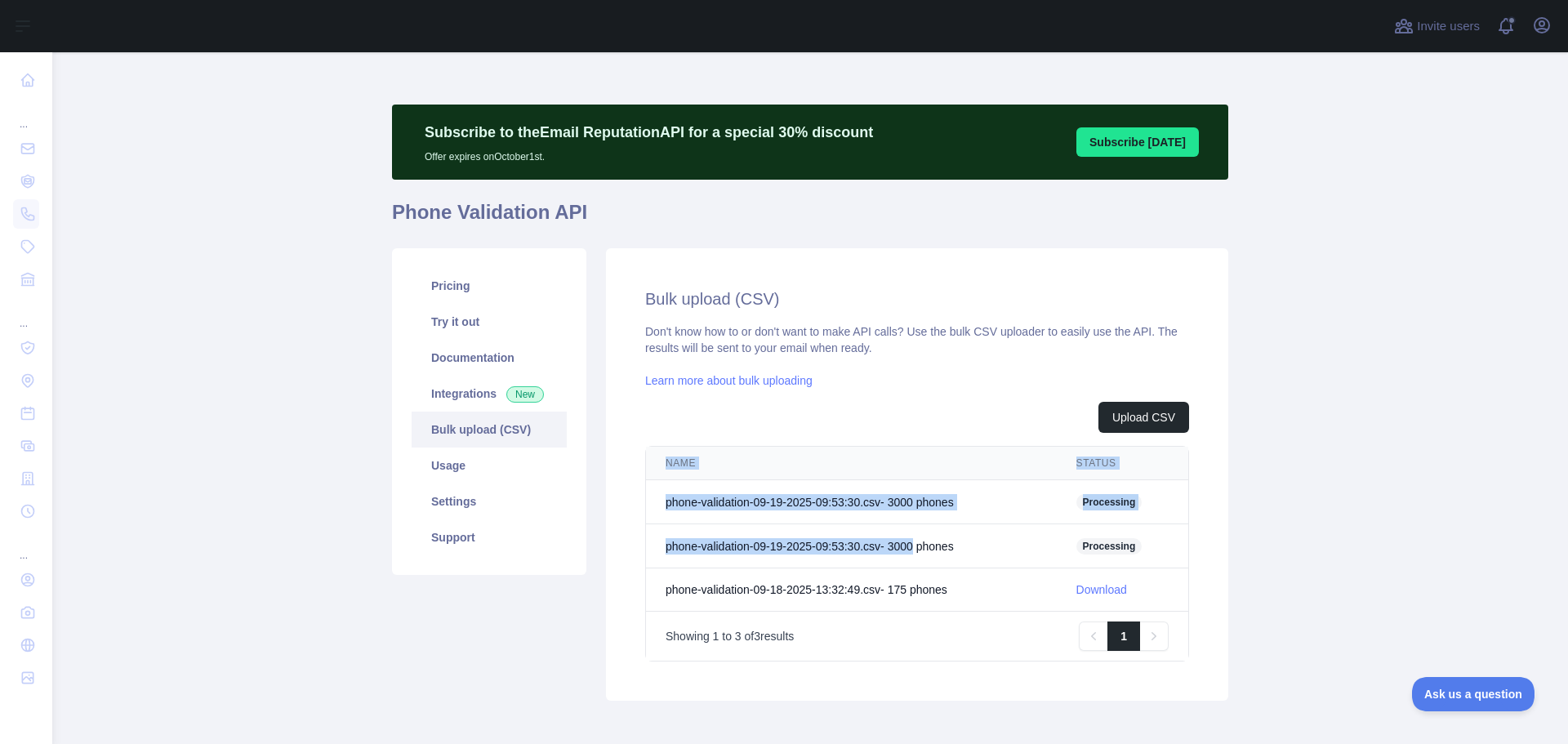
drag, startPoint x: 915, startPoint y: 531, endPoint x: 1193, endPoint y: 556, distance: 279.1
click at [1193, 556] on div "Bulk upload (CSV) Don't know how to or don't want to make API calls? Use the bu…" at bounding box center [916, 474] width 622 height 452
click at [456, 318] on link "Try it out" at bounding box center [489, 322] width 155 height 36
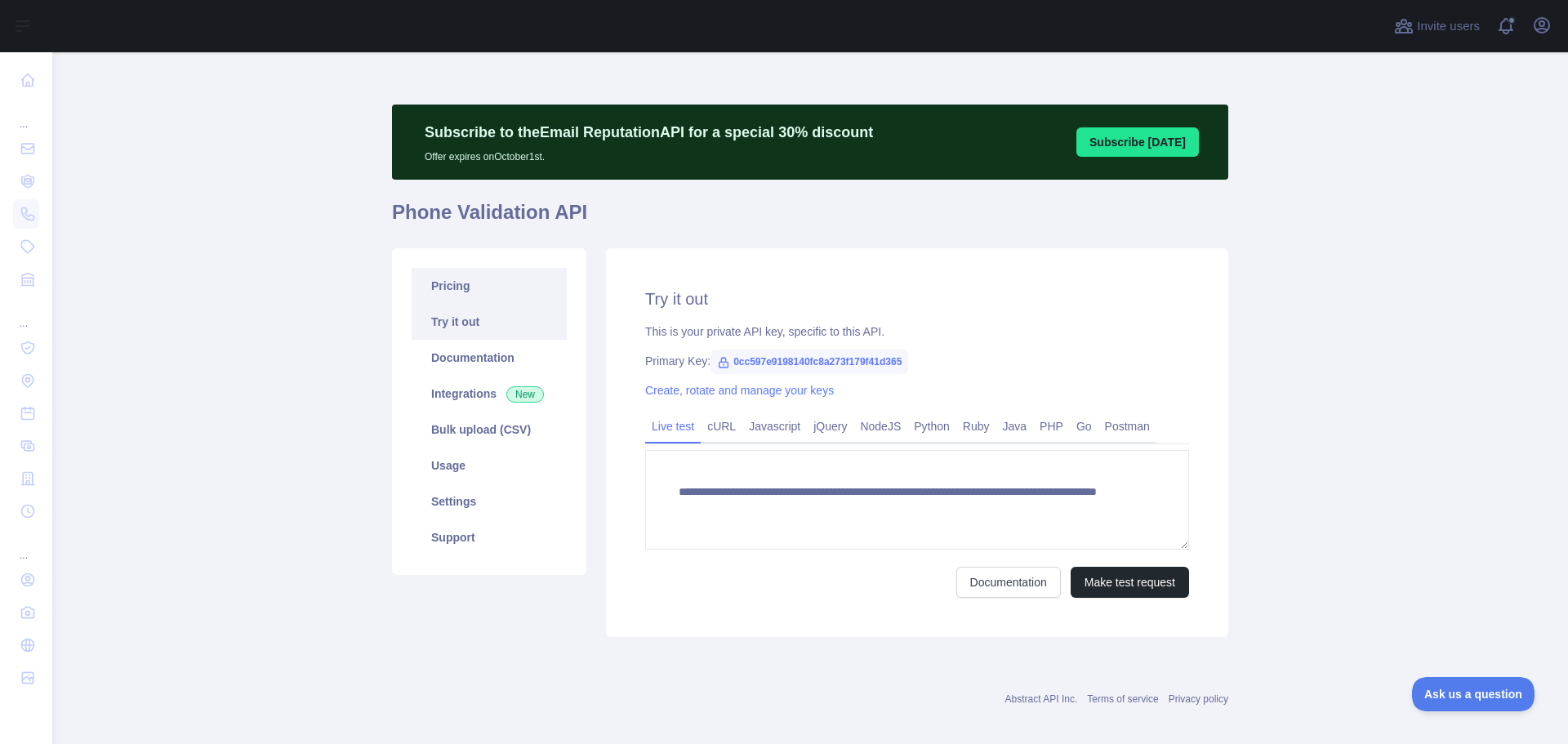
click at [455, 298] on link "Pricing" at bounding box center [489, 286] width 155 height 36
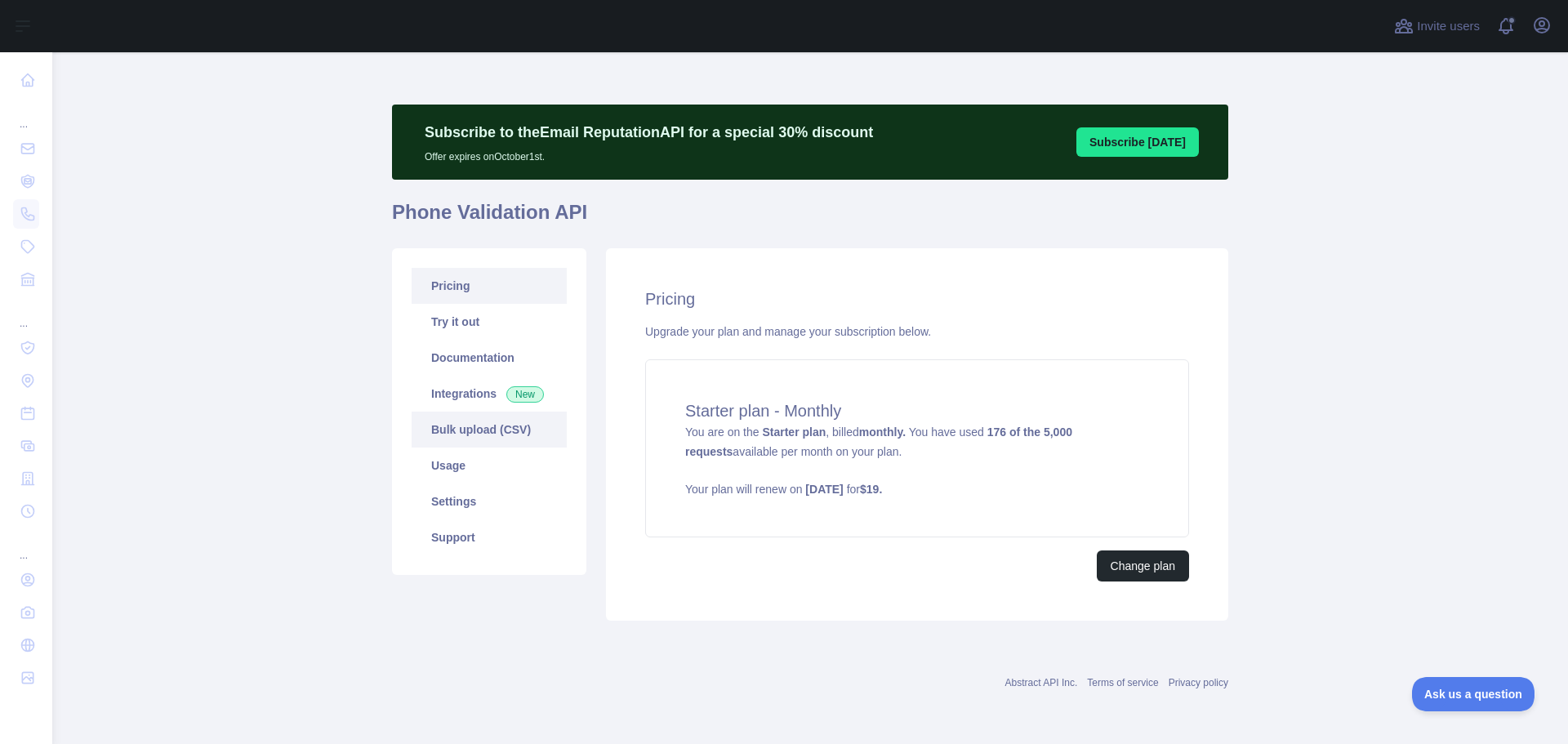
click at [467, 431] on link "Bulk upload (CSV)" at bounding box center [489, 430] width 155 height 36
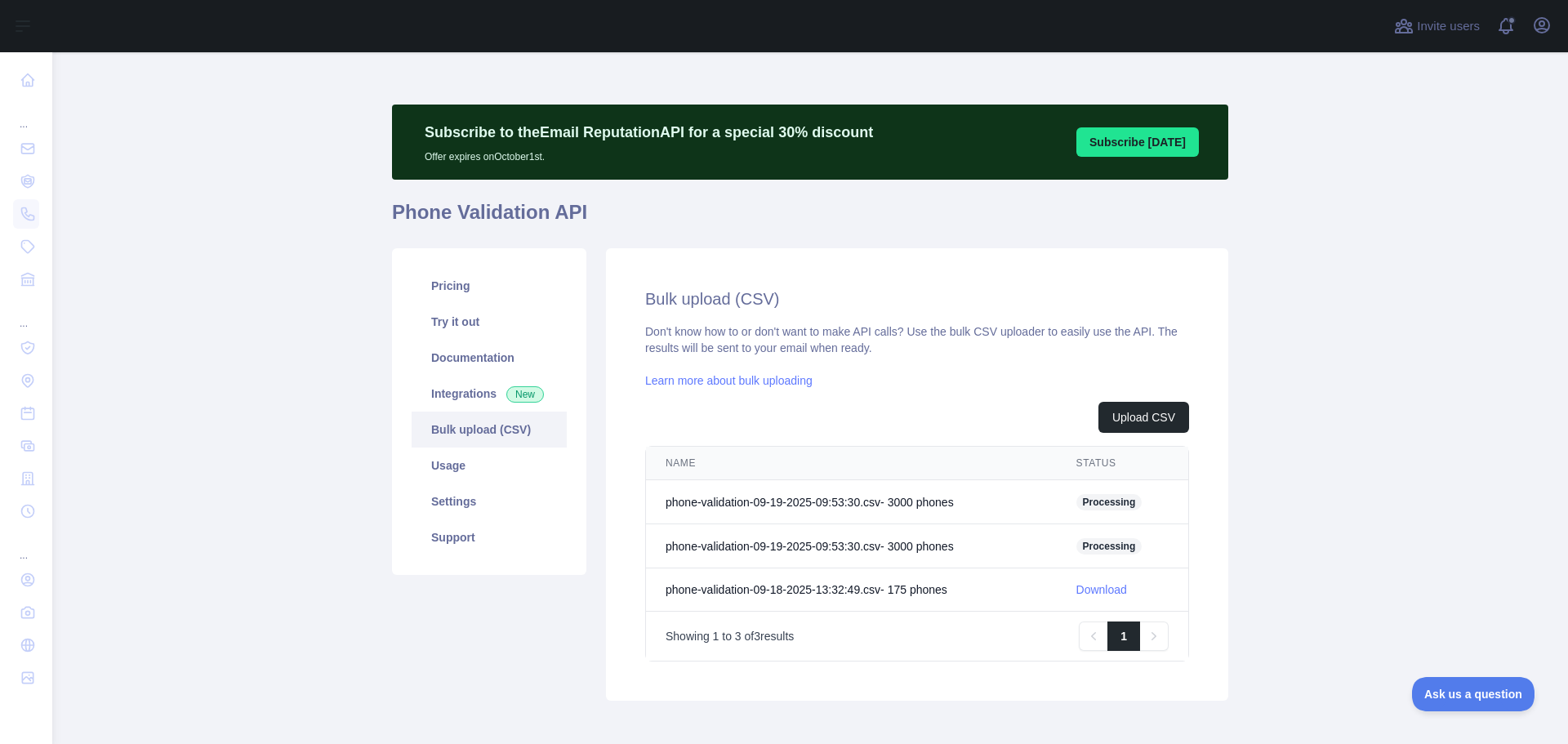
drag, startPoint x: 931, startPoint y: 550, endPoint x: 788, endPoint y: 546, distance: 143.1
click at [788, 546] on td "phone-validation-09-19-2025-09:53:30.csv - 3000 phone s" at bounding box center [851, 546] width 411 height 44
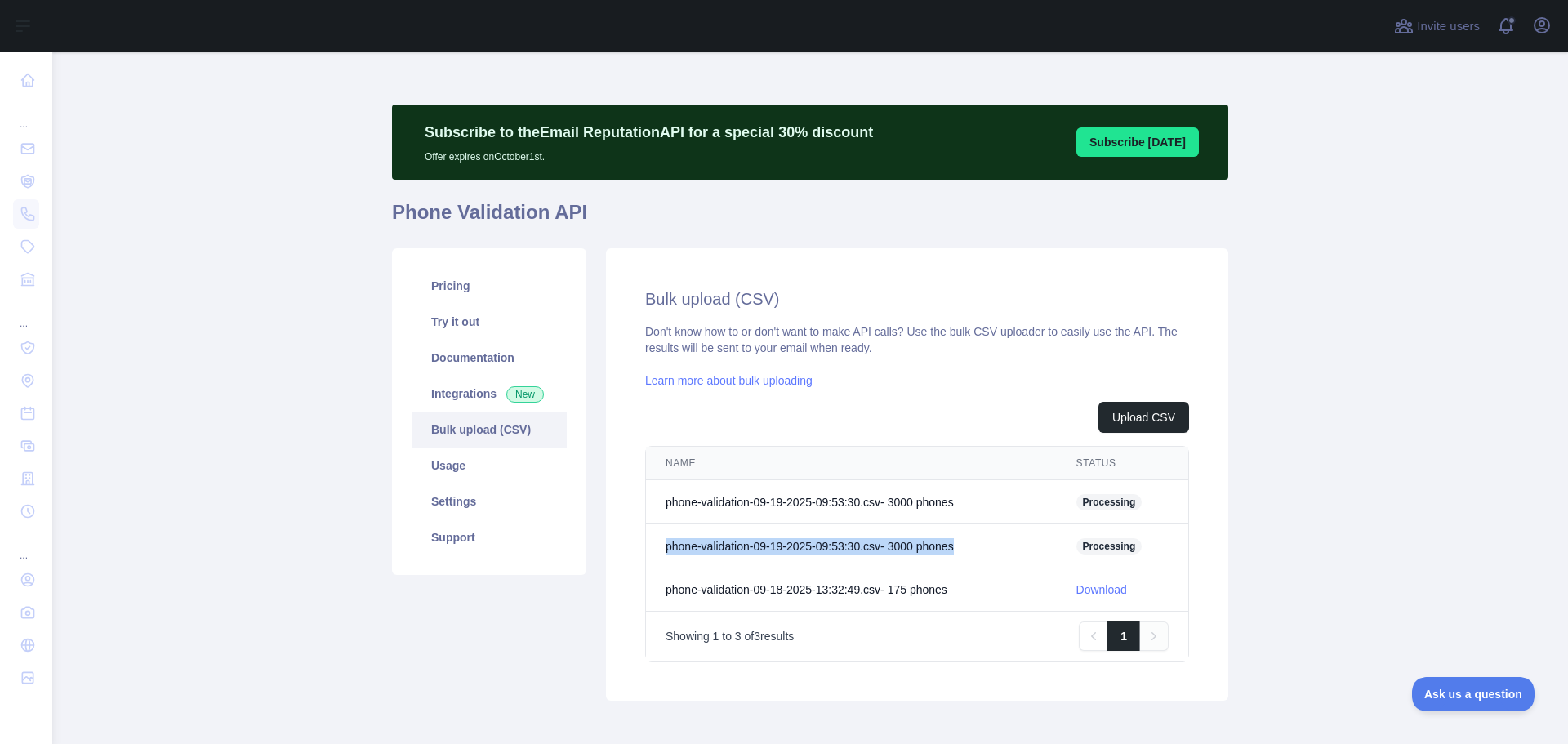
click at [1147, 630] on icon "Pagination" at bounding box center [1153, 636] width 16 height 16
click at [1147, 631] on icon "Pagination" at bounding box center [1153, 636] width 16 height 16
click at [1144, 510] on td "Processing" at bounding box center [1123, 502] width 131 height 44
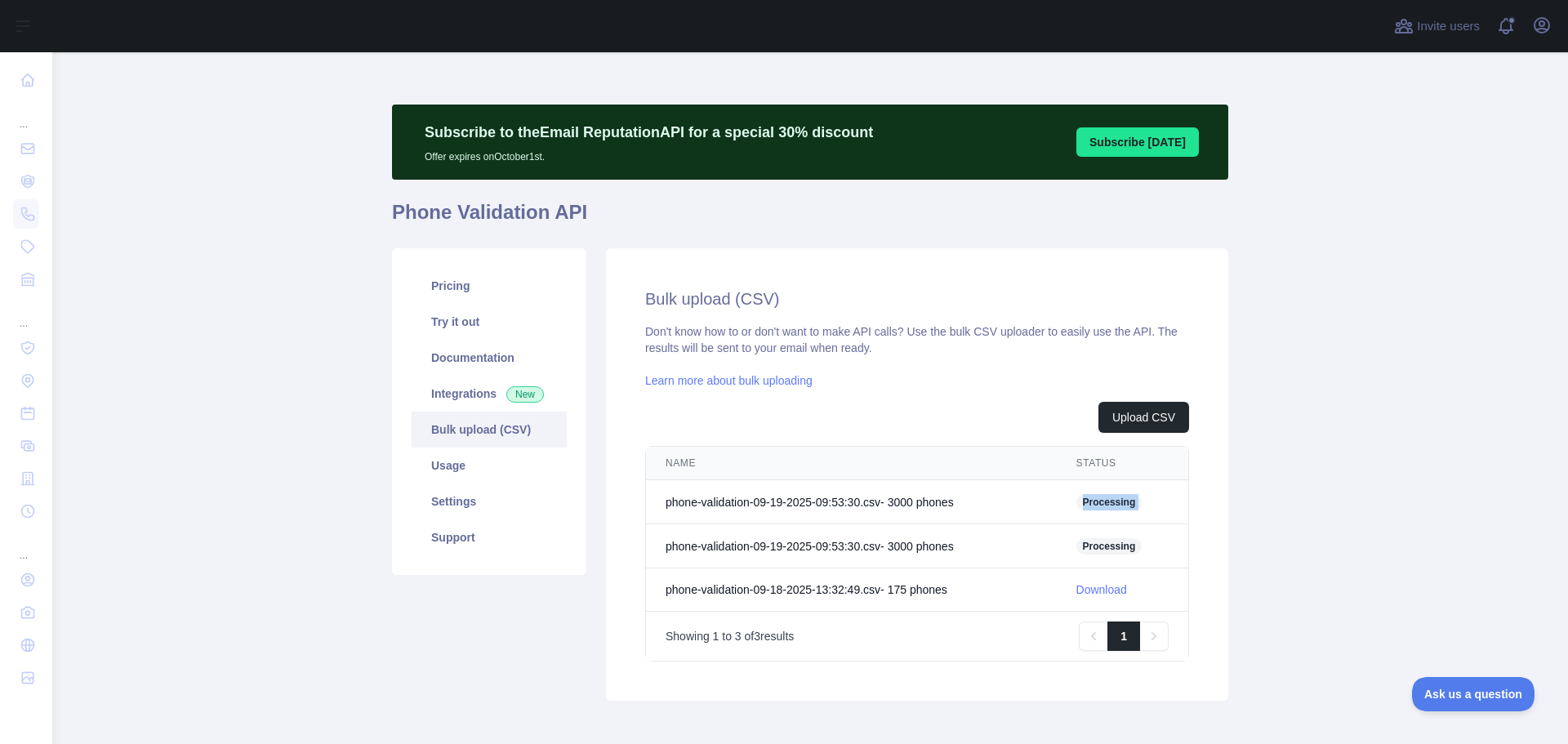
click at [1148, 496] on td "Processing" at bounding box center [1123, 502] width 131 height 44
click at [1096, 500] on span "Processing" at bounding box center [1109, 502] width 67 height 16
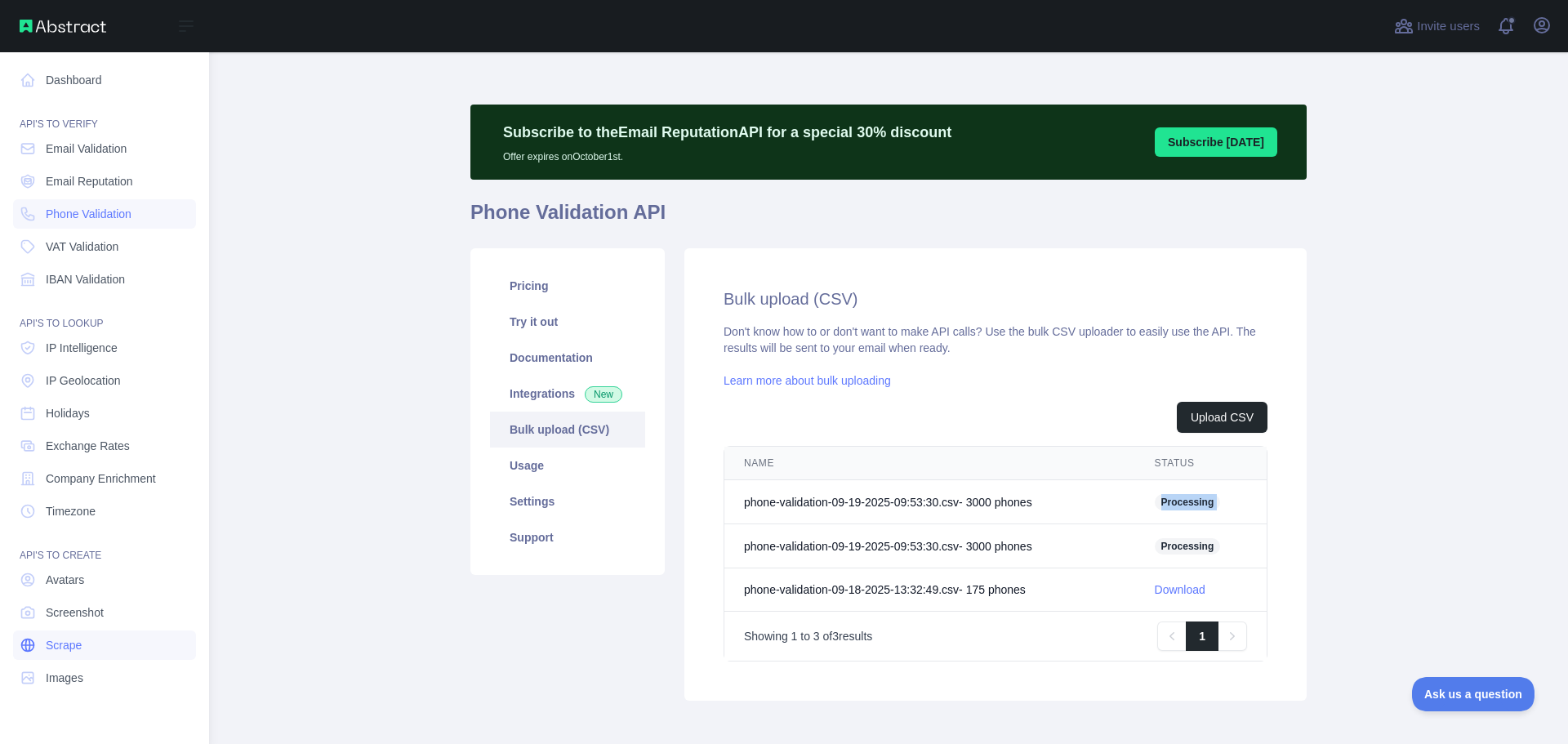
click at [82, 652] on link "Scrape" at bounding box center [104, 645] width 183 height 29
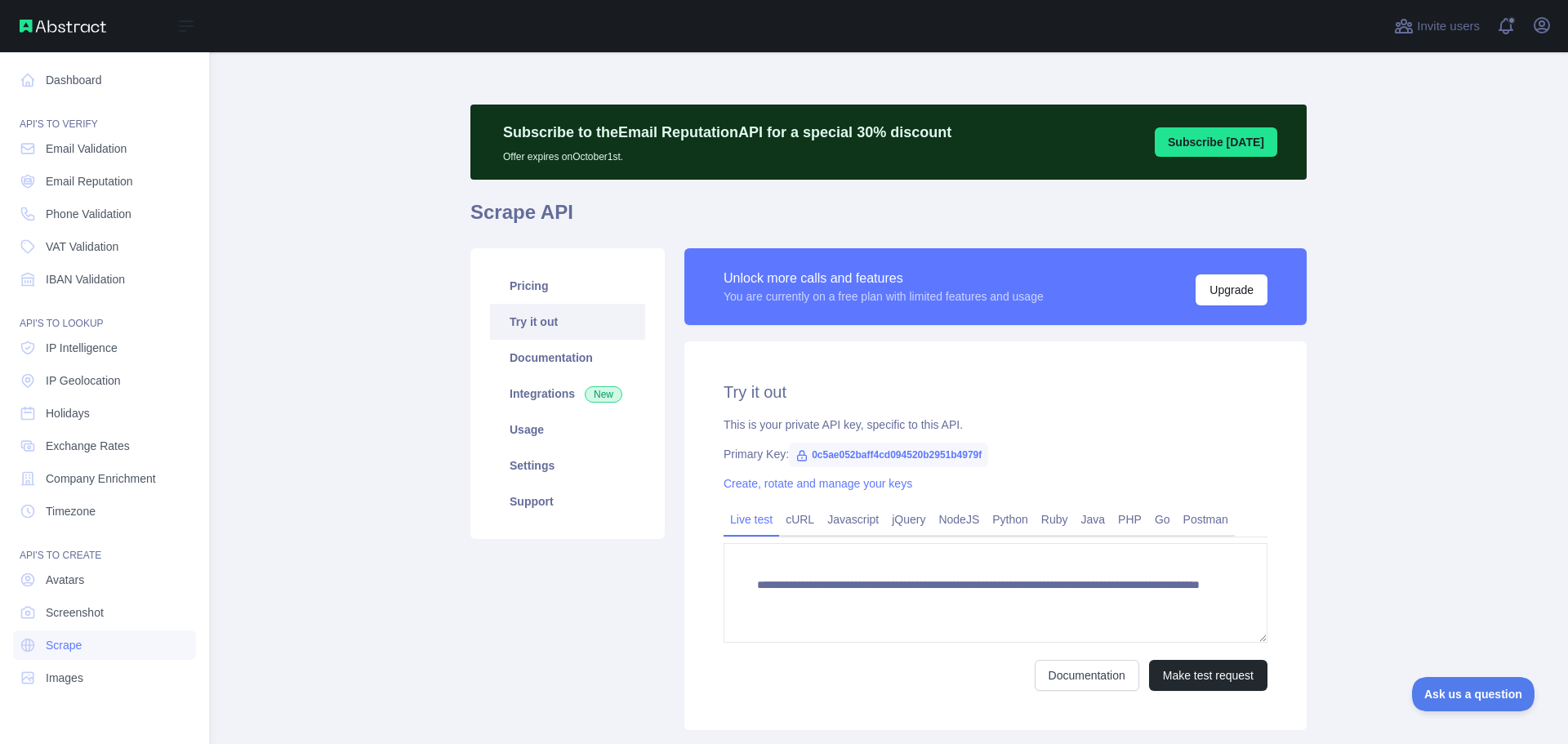
click at [79, 527] on nav "Dashboard API'S TO VERIFY Email Validation Email Reputation Phone Validation VA…" at bounding box center [104, 385] width 183 height 666
click at [78, 482] on span "Company Enrichment" at bounding box center [100, 478] width 110 height 16
click at [82, 452] on span "Exchange Rates" at bounding box center [88, 446] width 84 height 16
click at [88, 381] on span "IP Geolocation" at bounding box center [83, 380] width 75 height 16
click at [94, 211] on span "Phone Validation" at bounding box center [88, 213] width 86 height 16
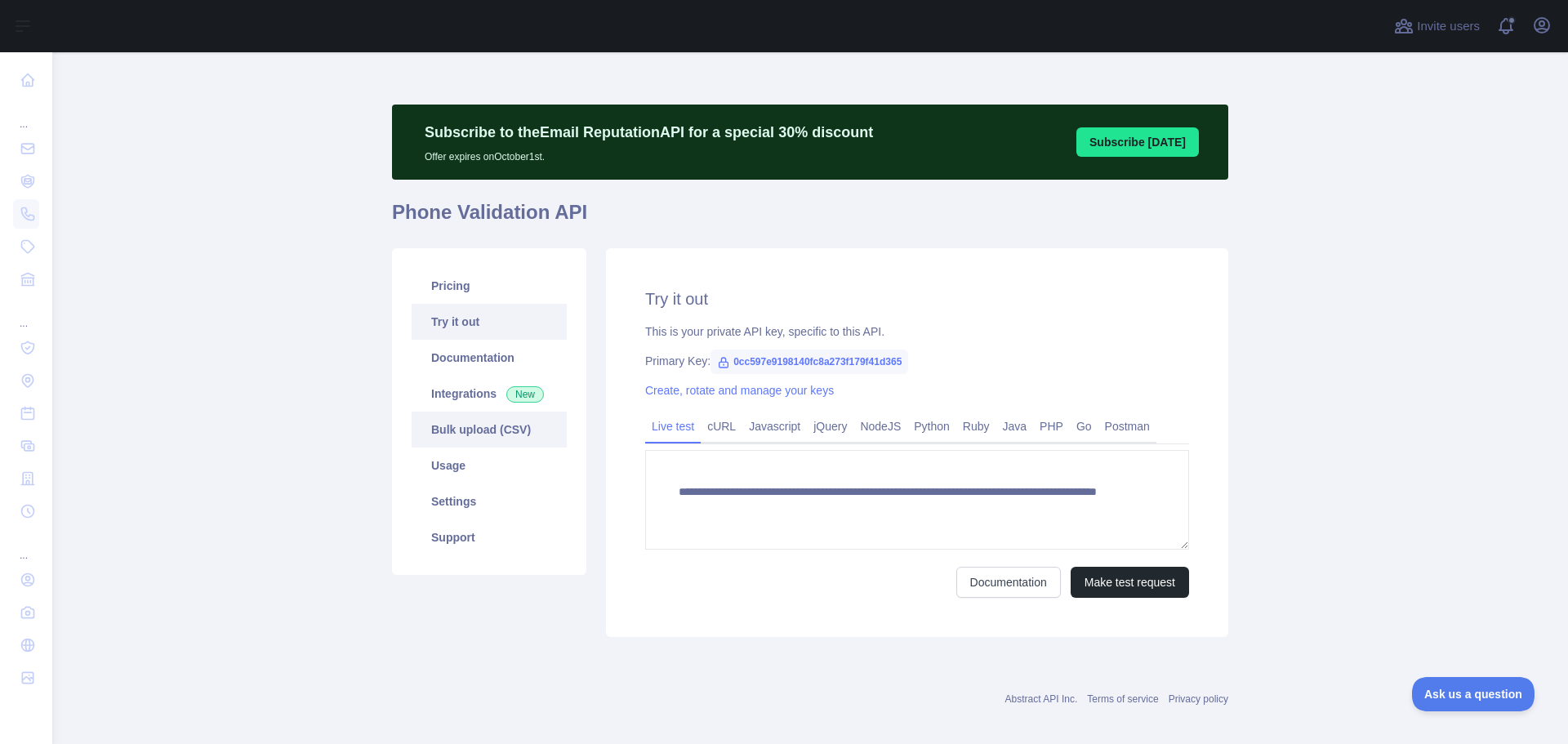
click at [483, 424] on link "Bulk upload (CSV)" at bounding box center [489, 430] width 155 height 36
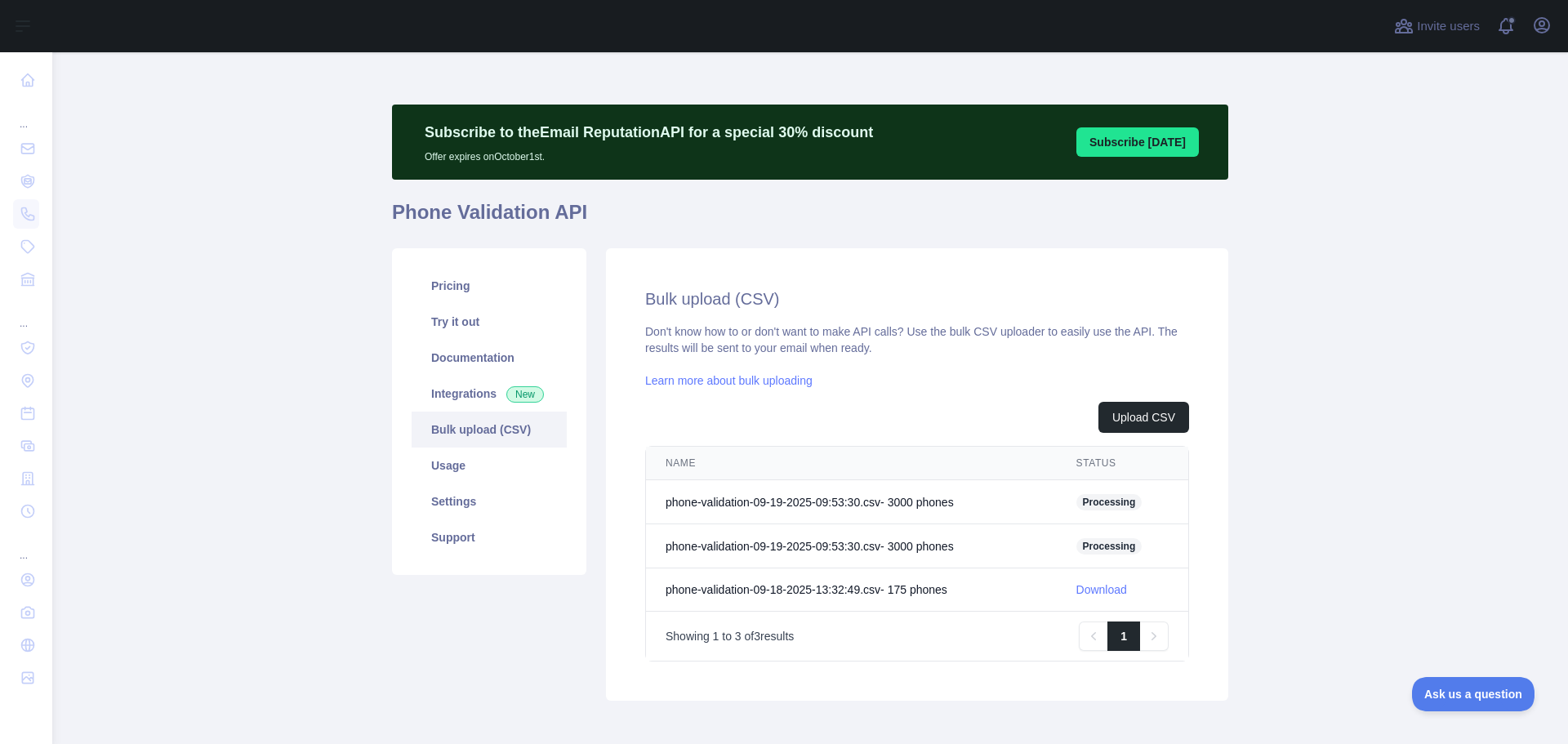
click at [1081, 536] on td "Processing" at bounding box center [1123, 546] width 131 height 44
drag, startPoint x: 1076, startPoint y: 541, endPoint x: 1140, endPoint y: 516, distance: 68.7
click at [1140, 516] on tbody "phone-validation-09-19-2025-09:53:30.csv - 3000 phone s Processing phone-valida…" at bounding box center [917, 546] width 542 height 131
click at [1136, 555] on td "Processing" at bounding box center [1123, 546] width 131 height 44
click at [1105, 547] on link "Download" at bounding box center [1101, 546] width 51 height 13
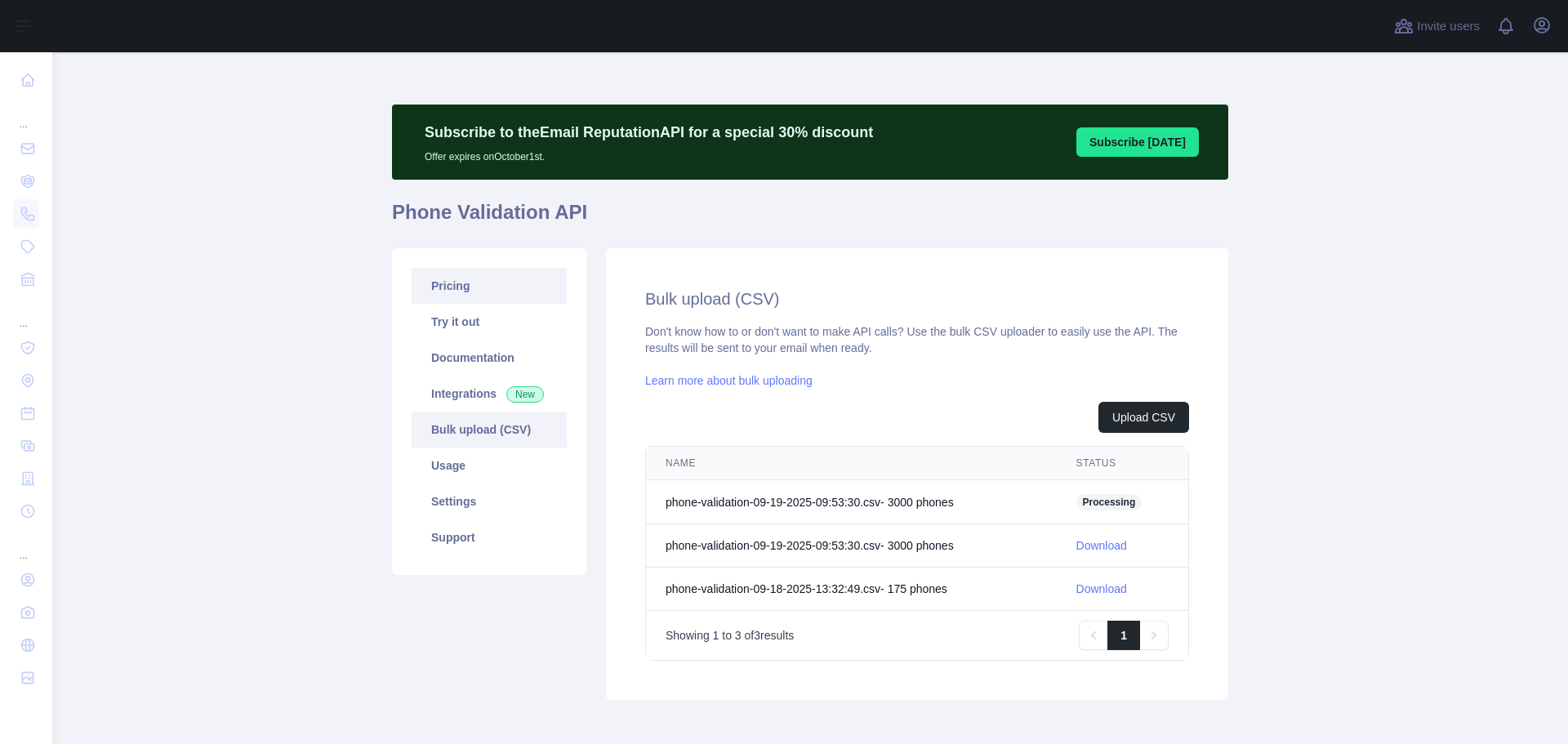
click at [464, 287] on link "Pricing" at bounding box center [489, 286] width 155 height 36
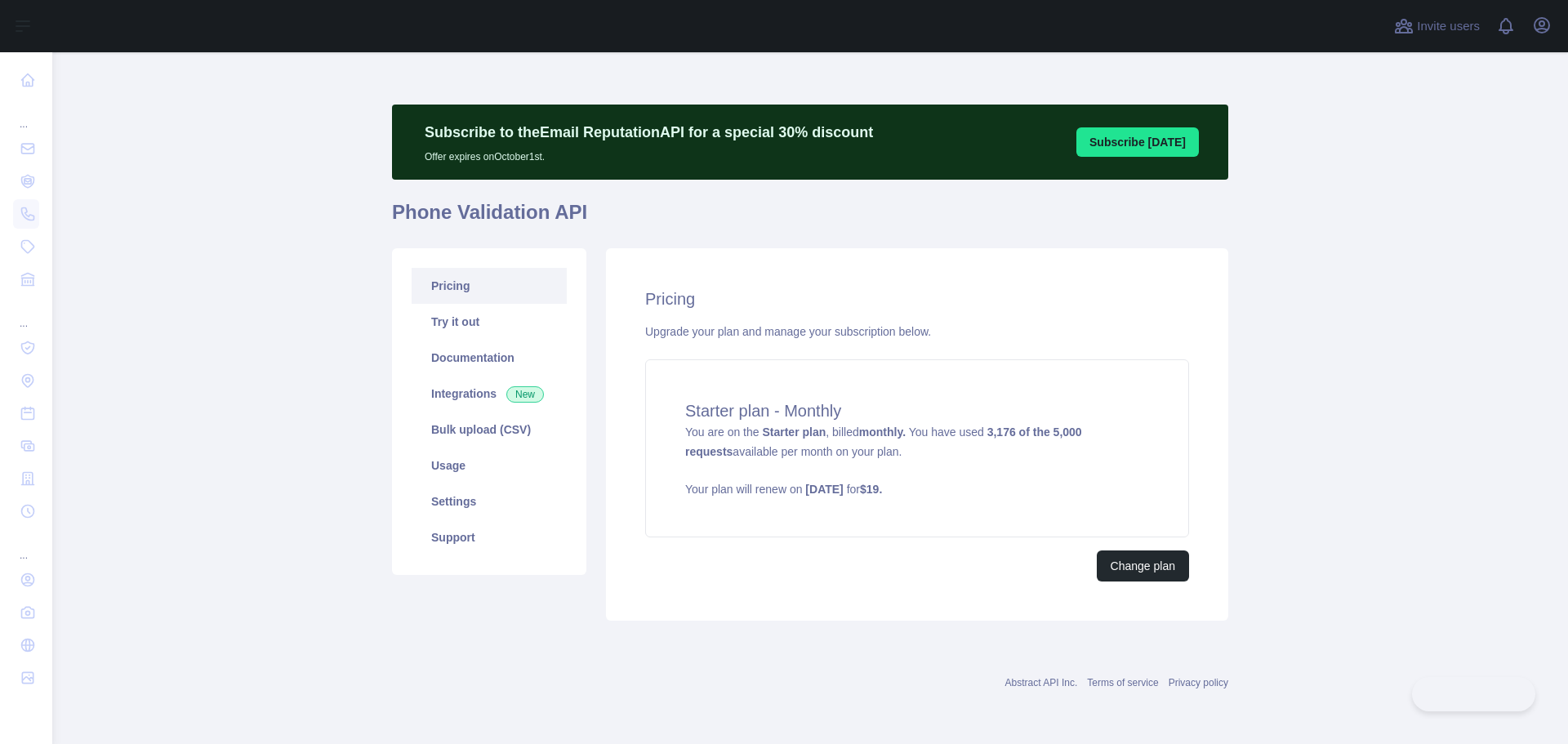
click at [439, 297] on link "Pricing" at bounding box center [489, 286] width 155 height 36
click at [449, 327] on link "Try it out" at bounding box center [489, 322] width 155 height 36
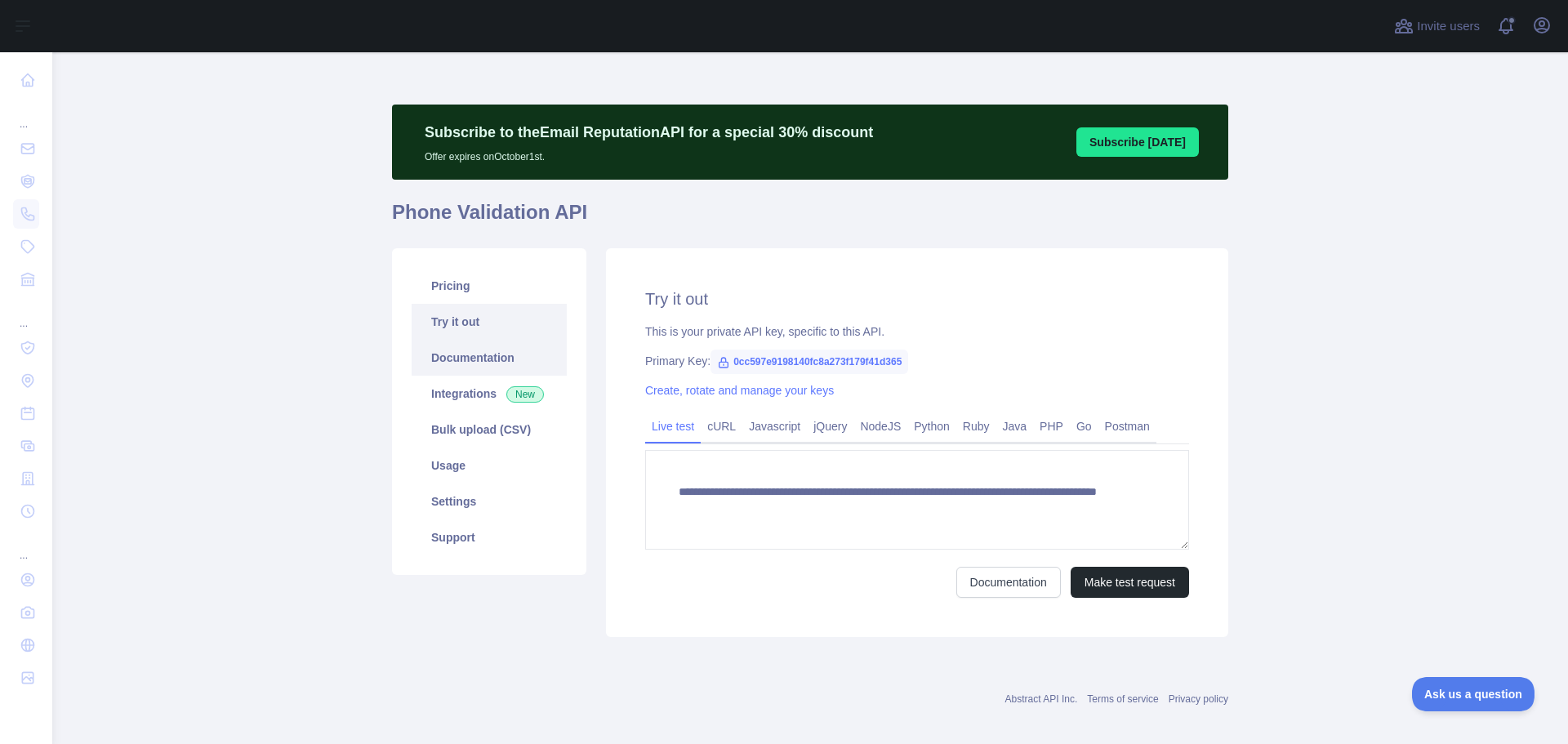
click at [457, 351] on link "Documentation" at bounding box center [489, 357] width 155 height 36
click at [470, 397] on link "Integrations New" at bounding box center [489, 393] width 155 height 36
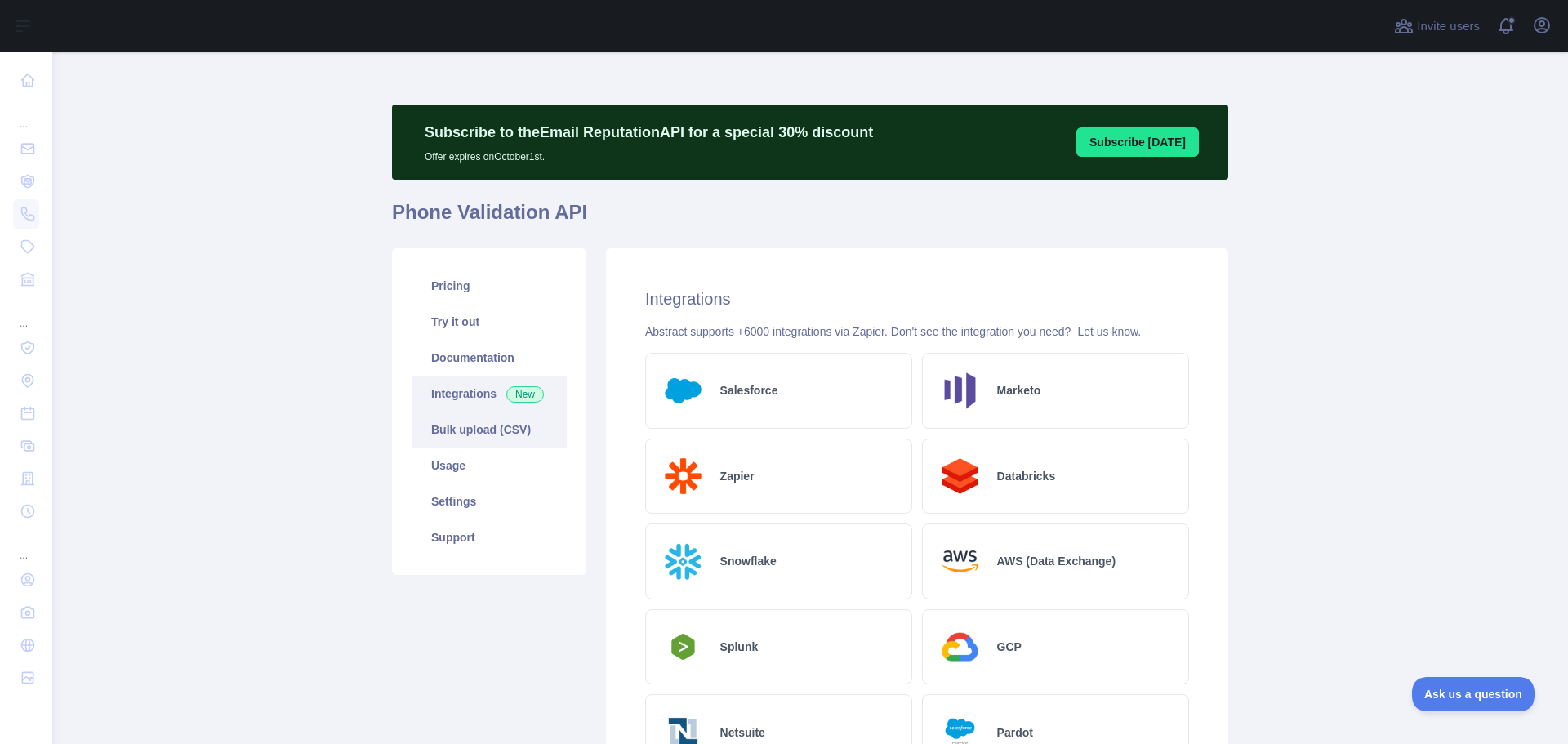
click at [444, 435] on link "Bulk upload (CSV)" at bounding box center [489, 430] width 155 height 36
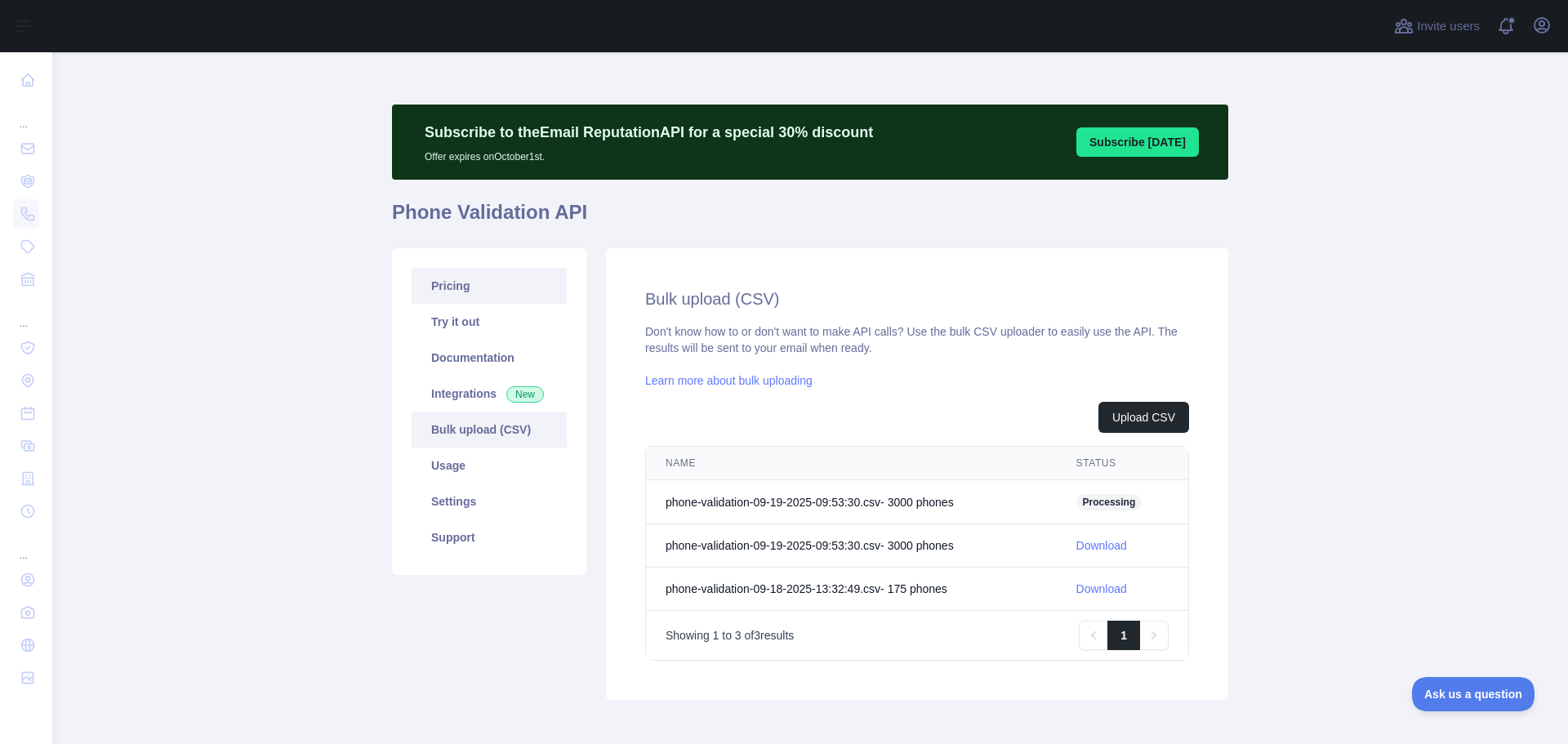
click at [466, 302] on link "Pricing" at bounding box center [489, 286] width 155 height 36
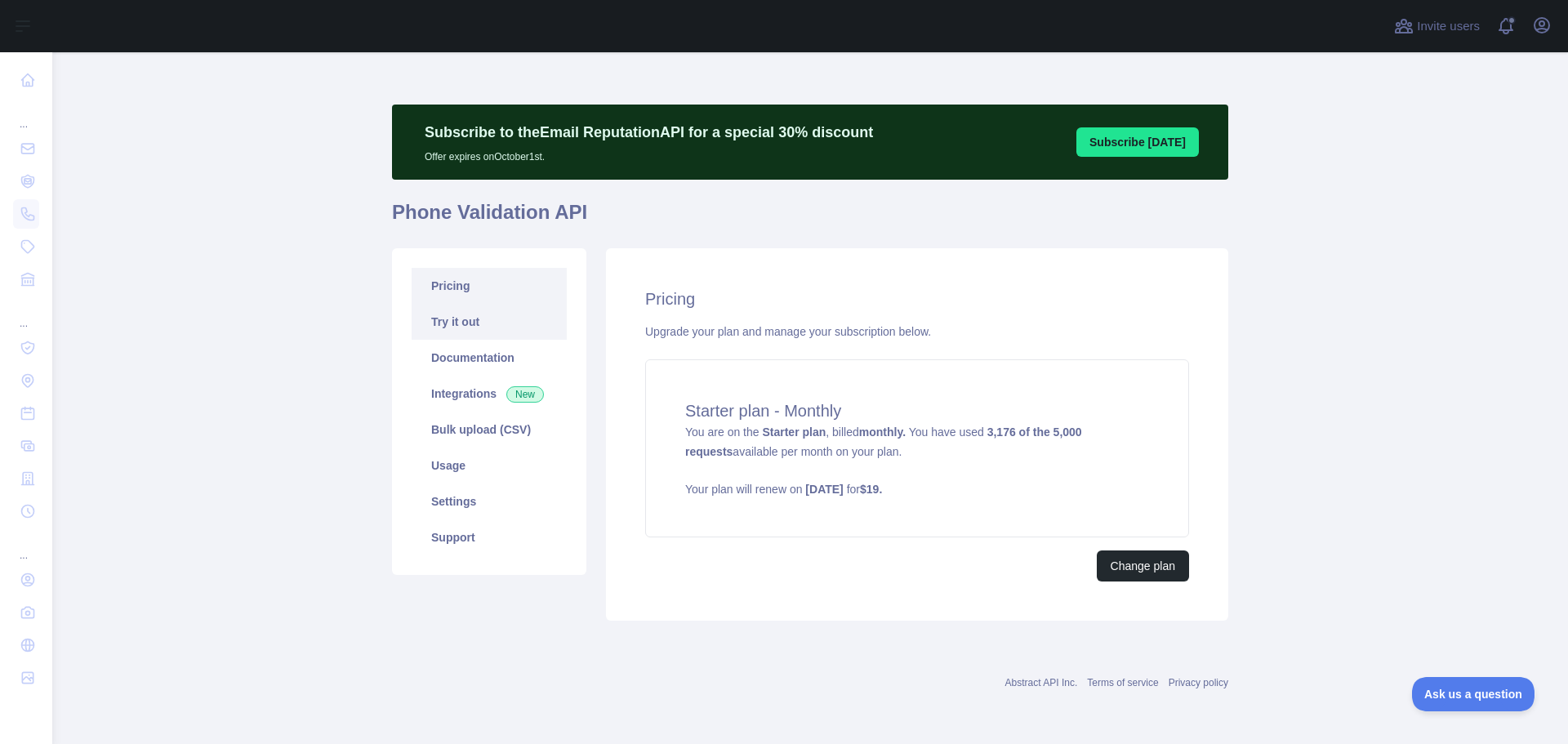
click at [497, 311] on link "Try it out" at bounding box center [489, 322] width 155 height 36
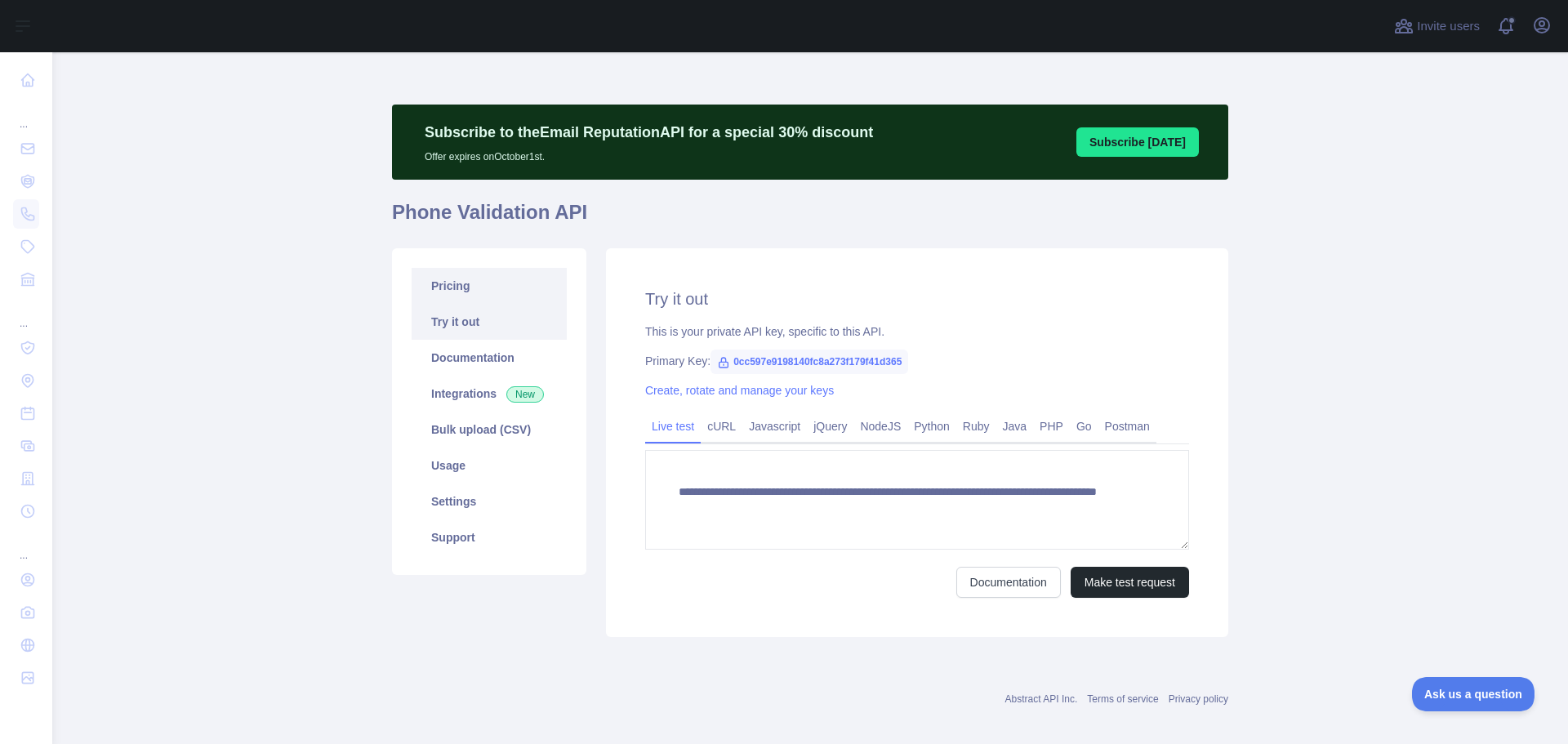
click at [483, 298] on link "Pricing" at bounding box center [489, 286] width 155 height 36
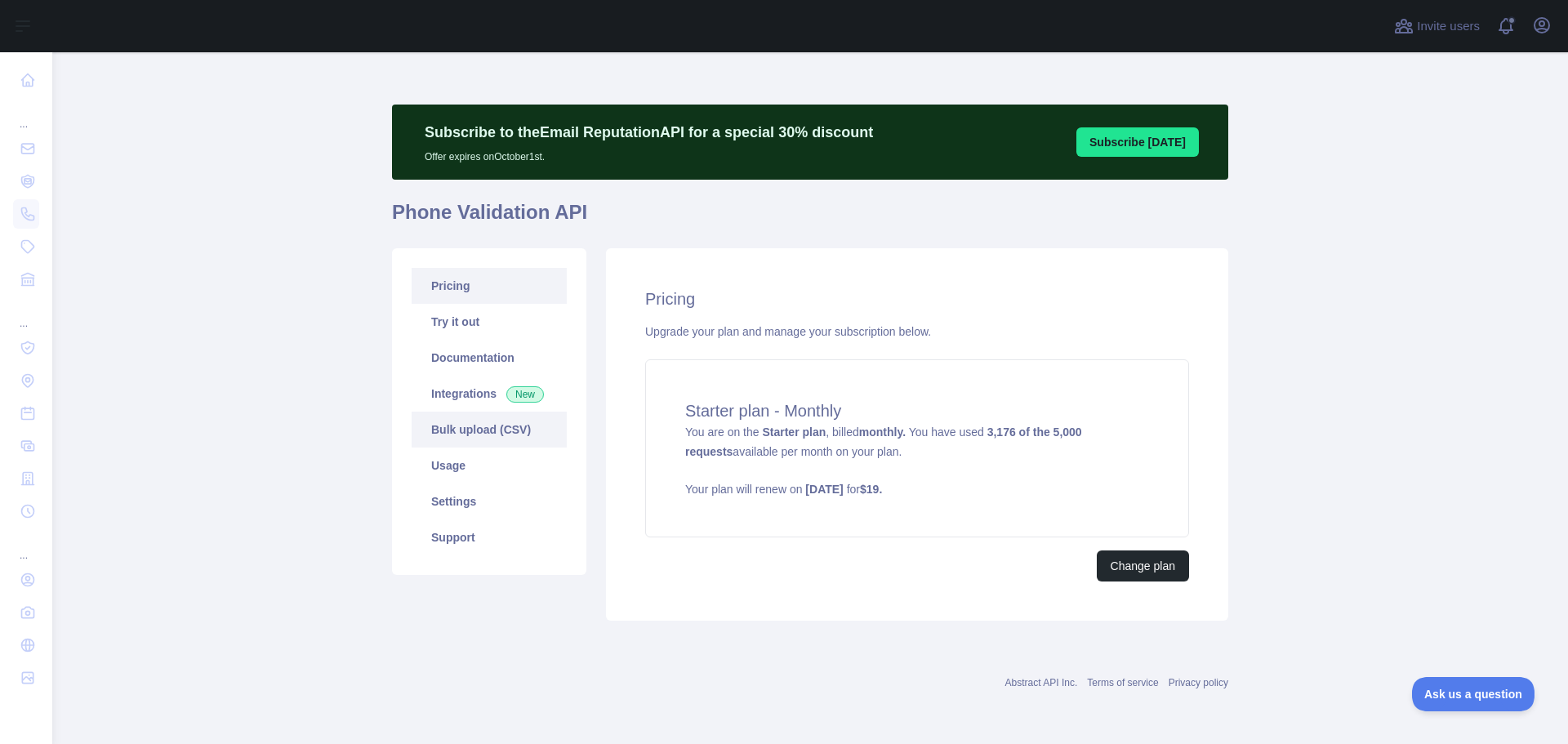
click at [500, 435] on link "Bulk upload (CSV)" at bounding box center [489, 430] width 155 height 36
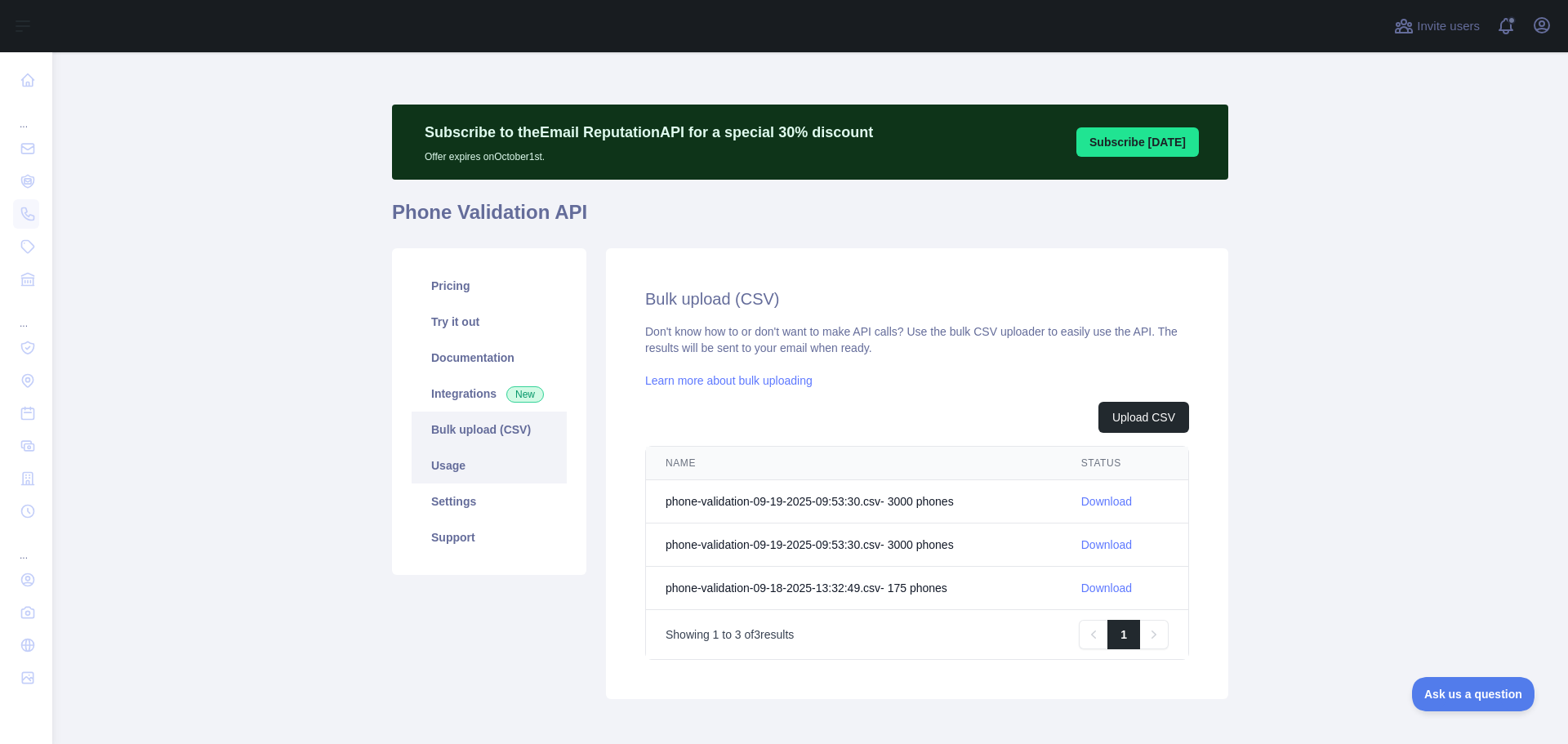
click at [499, 473] on link "Usage" at bounding box center [489, 465] width 155 height 36
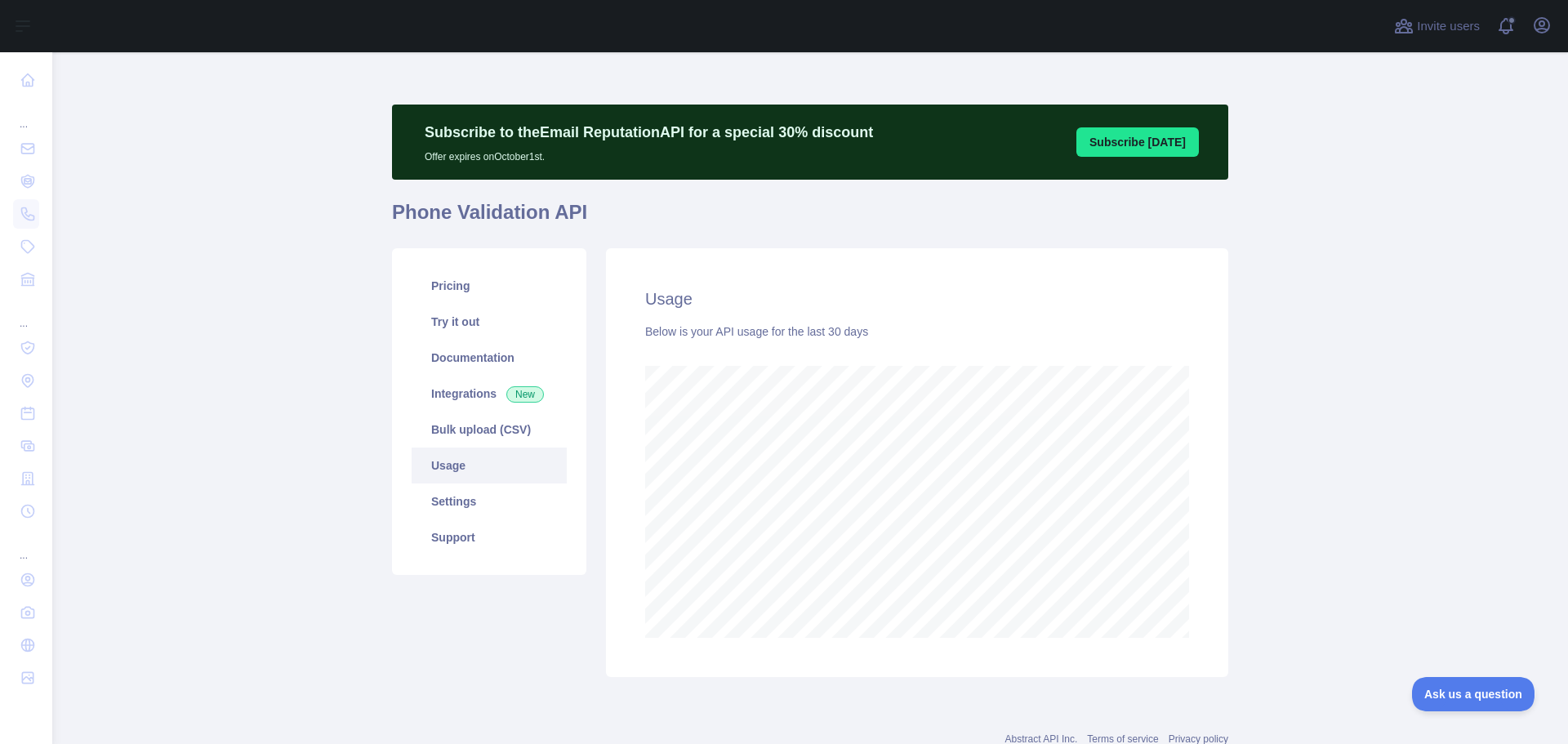
scroll to position [692, 1503]
click at [498, 453] on link "Usage" at bounding box center [489, 465] width 155 height 36
click at [501, 421] on link "Bulk upload (CSV)" at bounding box center [489, 430] width 155 height 36
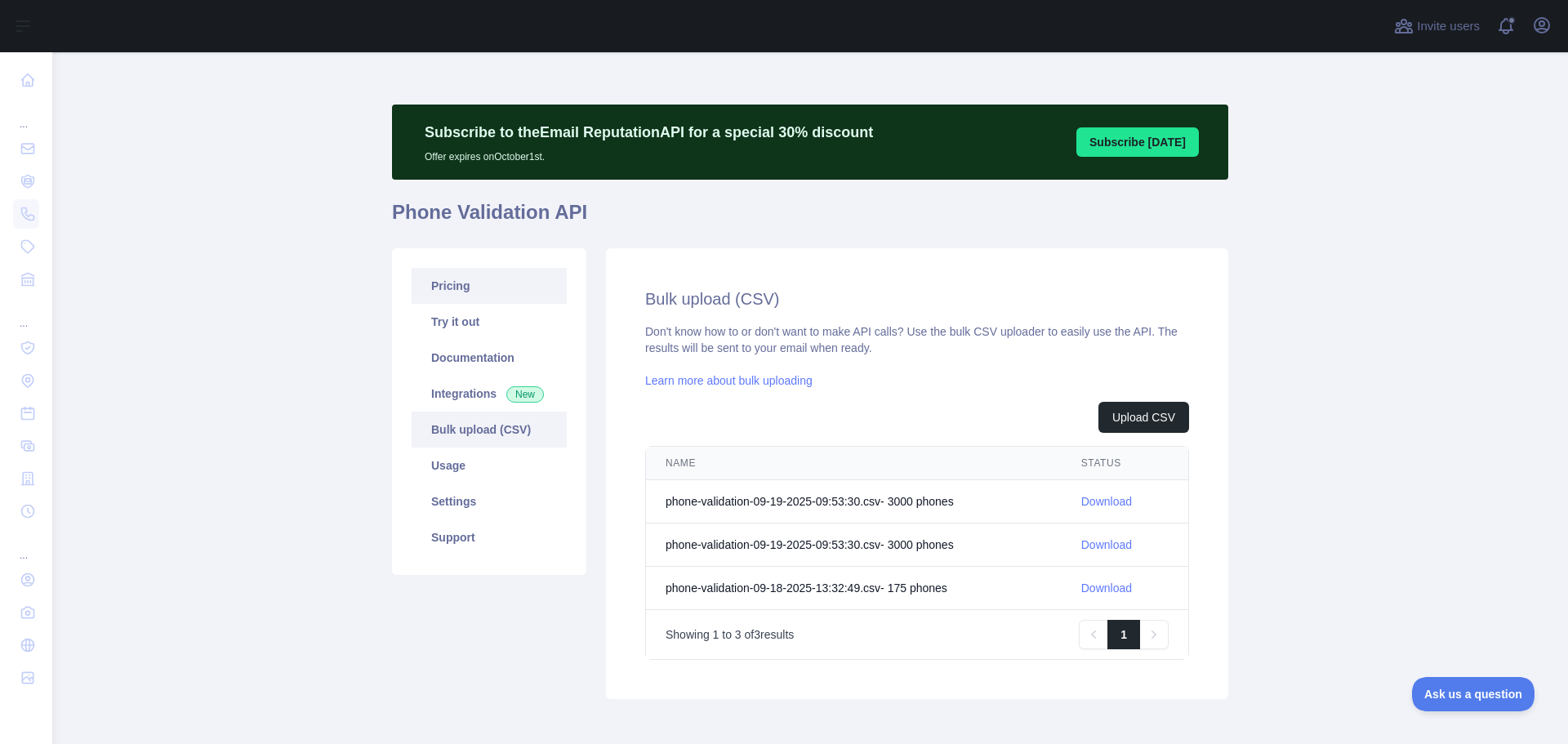
click at [483, 292] on link "Pricing" at bounding box center [489, 286] width 155 height 36
